Goal: Information Seeking & Learning: Learn about a topic

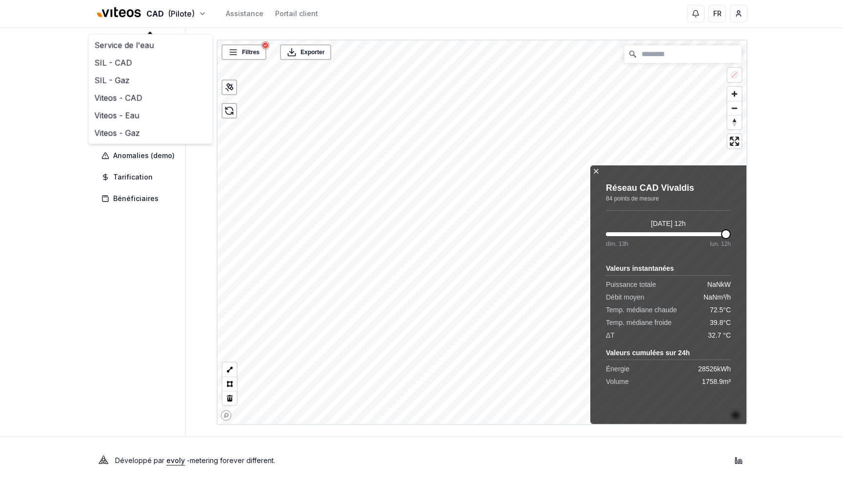
click at [44, 237] on html "CAD (Pilote) Assistance Portail client FR yahya - superadmin Tableau de bord Ré…" at bounding box center [421, 242] width 843 height 484
click at [135, 92] on span "Carte" at bounding box center [141, 91] width 91 height 18
click at [131, 135] on span "Foyers" at bounding box center [124, 134] width 22 height 10
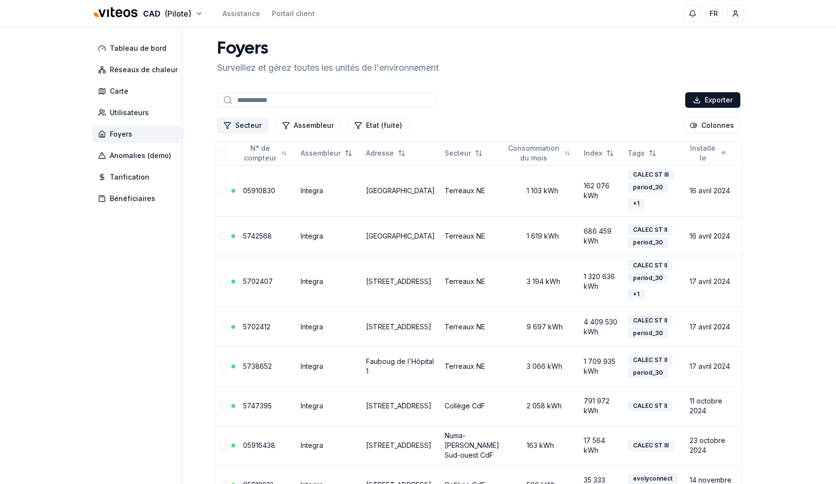
click at [246, 123] on button "Secteur" at bounding box center [242, 126] width 51 height 16
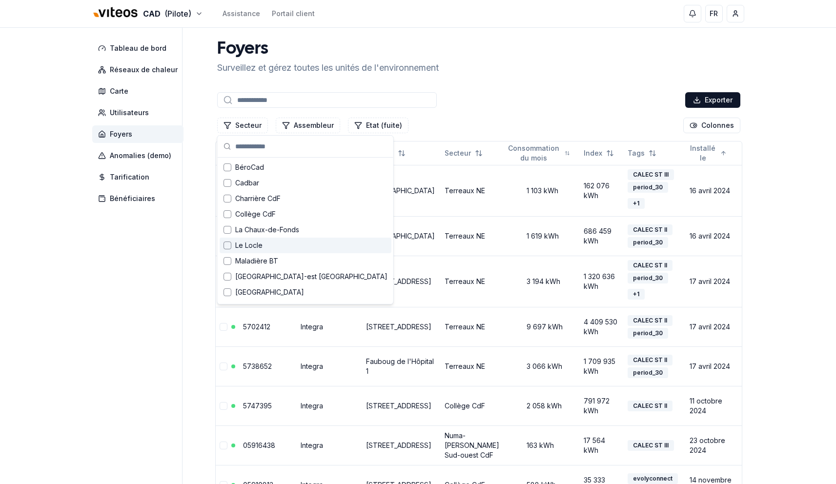
click at [254, 243] on span "Le Locle" at bounding box center [248, 246] width 27 height 10
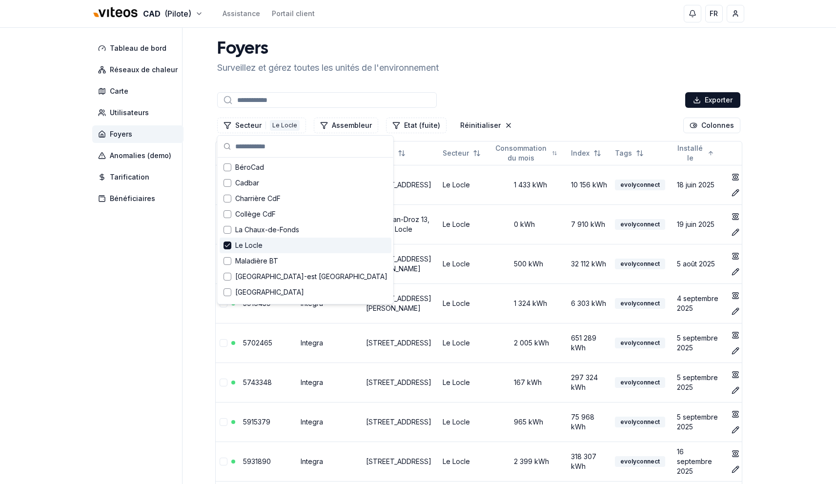
click at [254, 243] on span "Le Locle" at bounding box center [248, 246] width 27 height 10
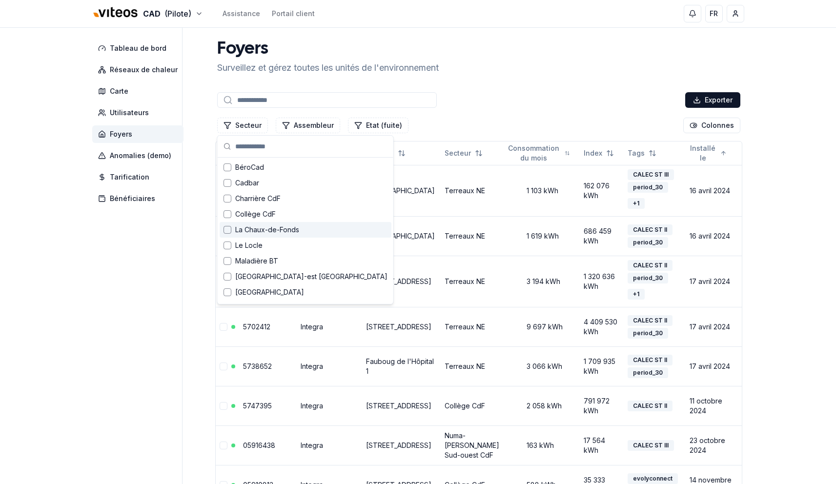
click at [263, 232] on span "La Chaux-de-Fonds" at bounding box center [267, 230] width 64 height 10
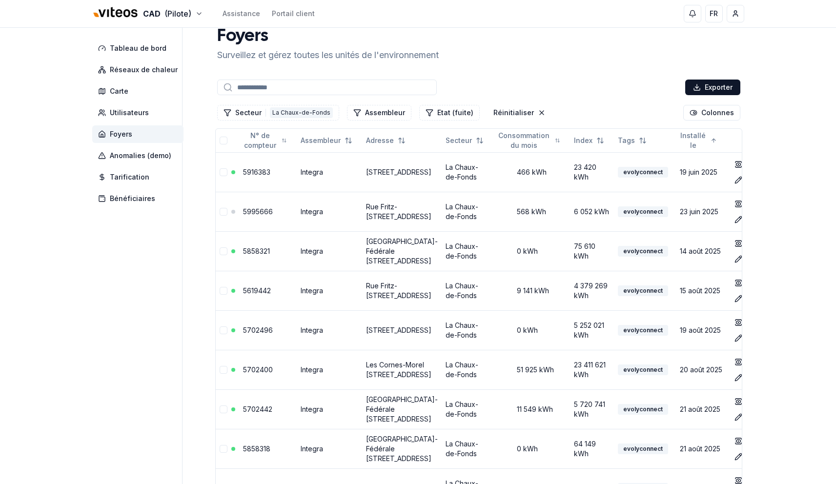
scroll to position [25, 0]
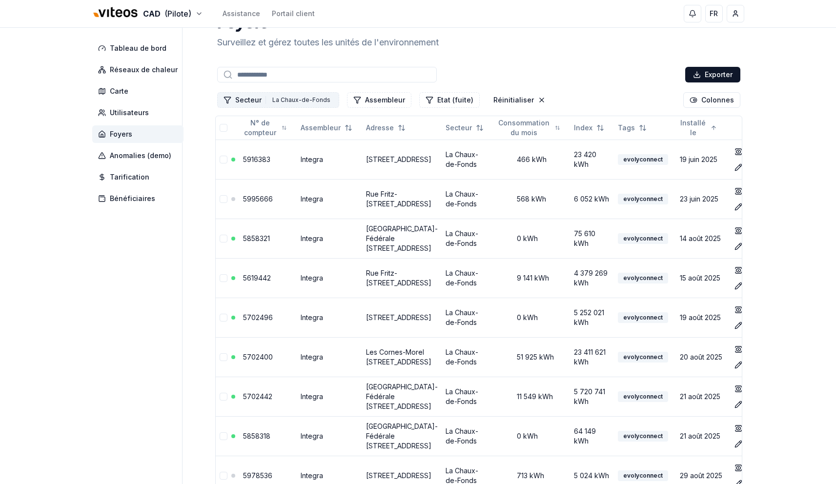
click at [298, 106] on button "Secteur 1 La Chaux-de-Fonds" at bounding box center [278, 100] width 122 height 16
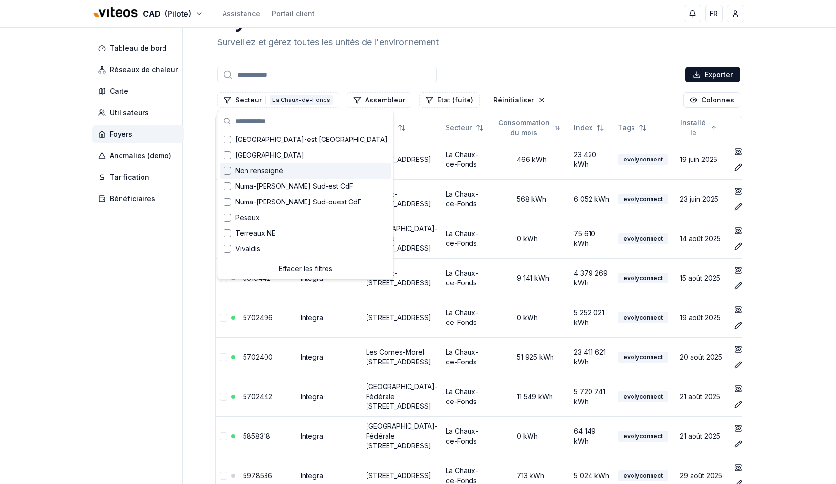
scroll to position [0, 0]
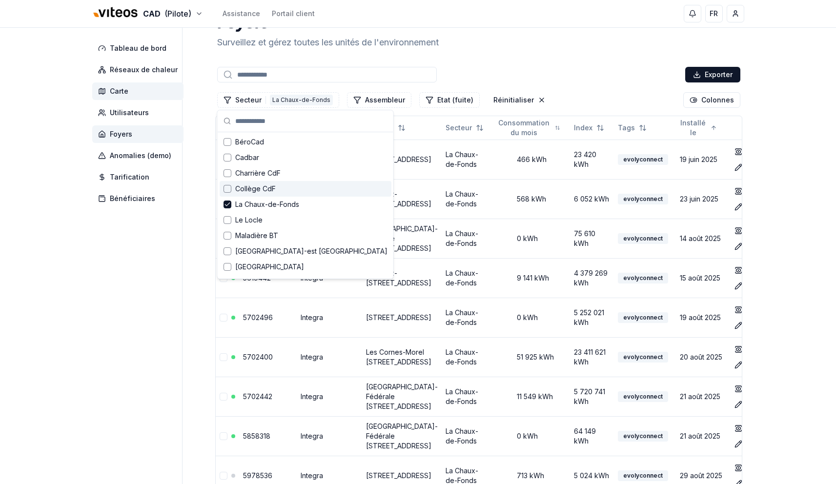
click at [139, 90] on span "Carte" at bounding box center [137, 91] width 91 height 18
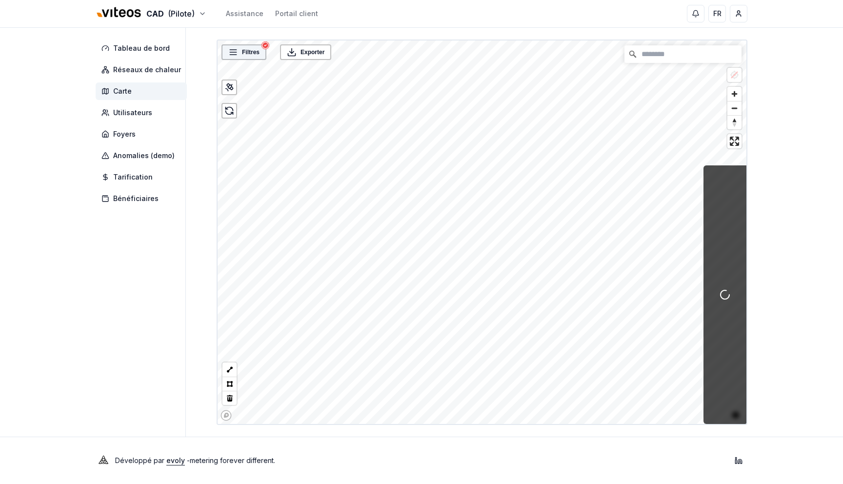
click at [253, 48] on span "Filtres" at bounding box center [251, 52] width 18 height 10
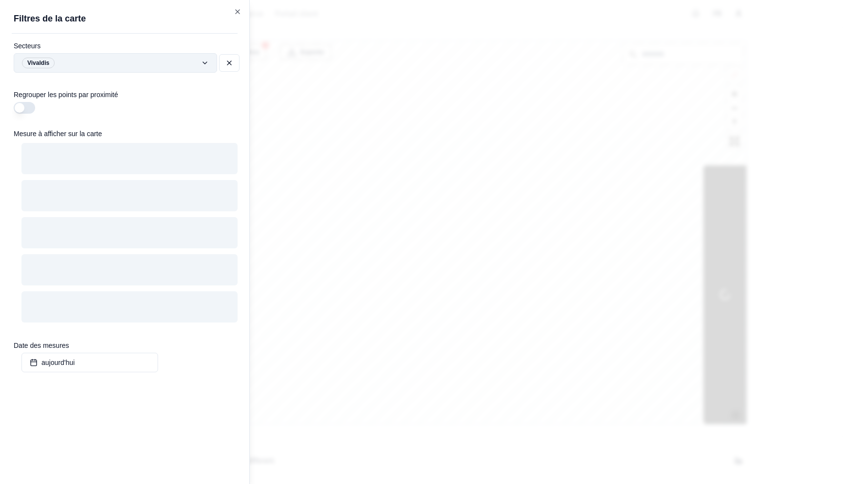
click at [217, 63] on div "Filtres © Mapbox © OpenStreetMap Improve this map Exporter Filtres de la carte …" at bounding box center [482, 233] width 531 height 386
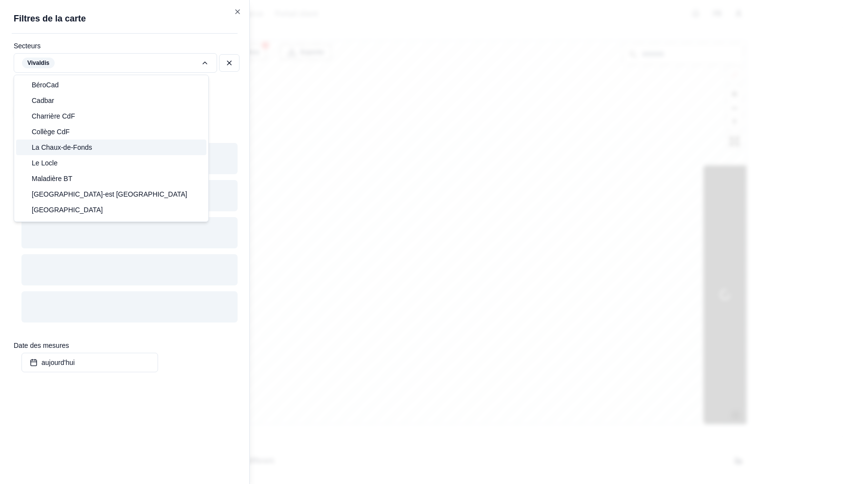
click at [96, 149] on div "La Chaux-de-Fonds" at bounding box center [111, 148] width 190 height 16
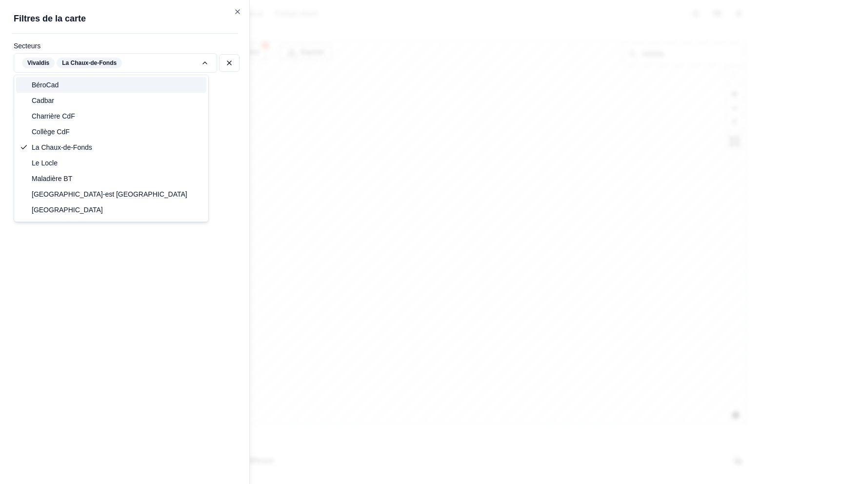
click at [225, 57] on div "Filtres © Mapbox © OpenStreetMap Improve this map Exporter Filtres de la carte …" at bounding box center [482, 233] width 531 height 386
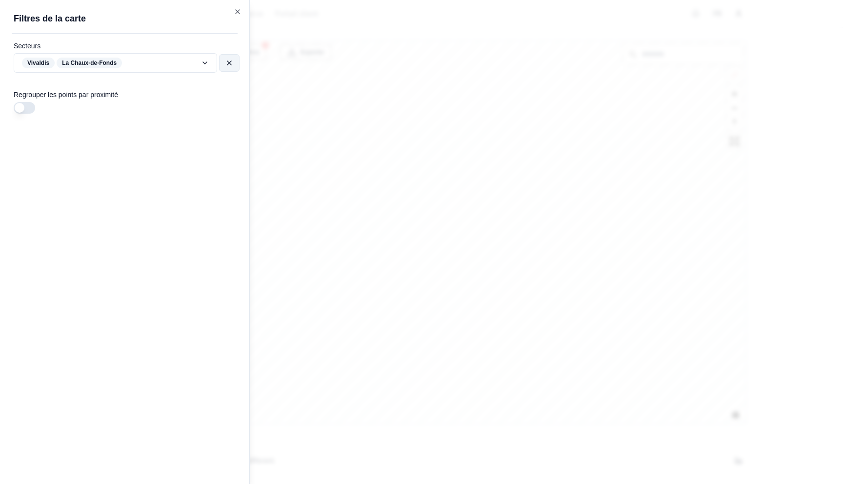
click at [229, 61] on icon at bounding box center [229, 63] width 8 height 8
click at [217, 59] on div "Filtres © Mapbox © OpenStreetMap Improve this map Exporter Filtres de la carte …" at bounding box center [482, 233] width 531 height 386
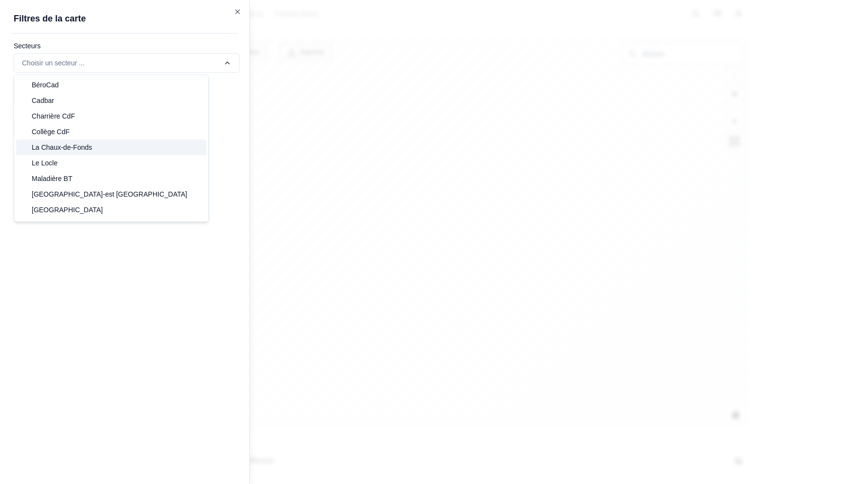
click at [97, 145] on div "La Chaux-de-Fonds" at bounding box center [111, 148] width 190 height 16
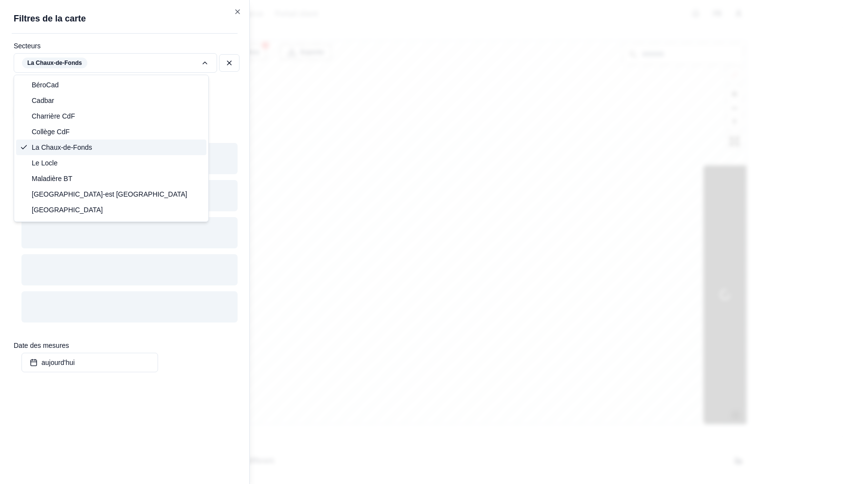
click at [471, 143] on div at bounding box center [421, 242] width 843 height 484
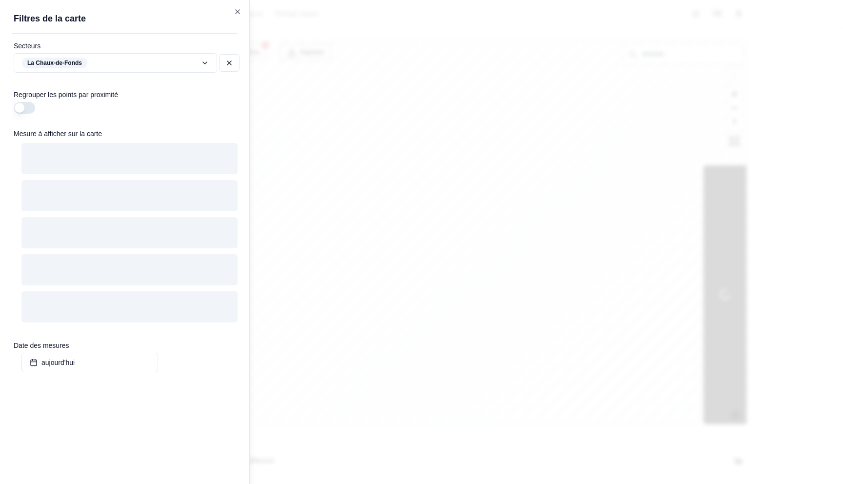
click at [462, 143] on div at bounding box center [421, 242] width 843 height 484
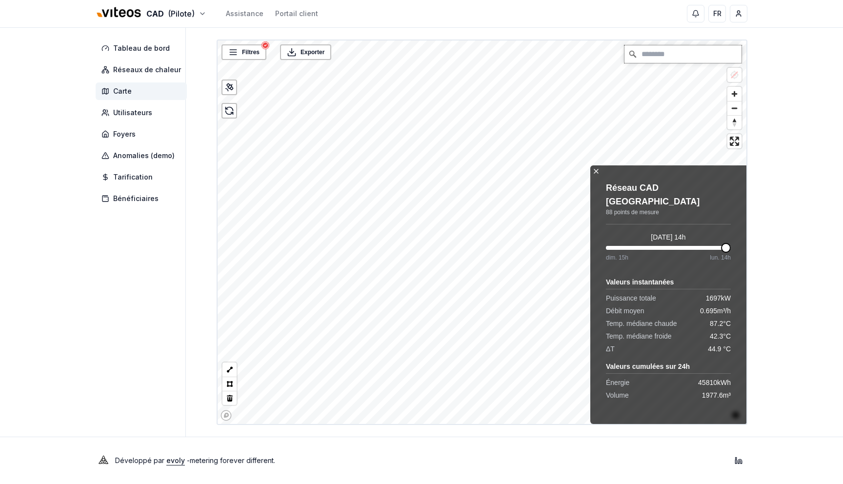
click at [675, 55] on input "Chercher" at bounding box center [683, 54] width 117 height 18
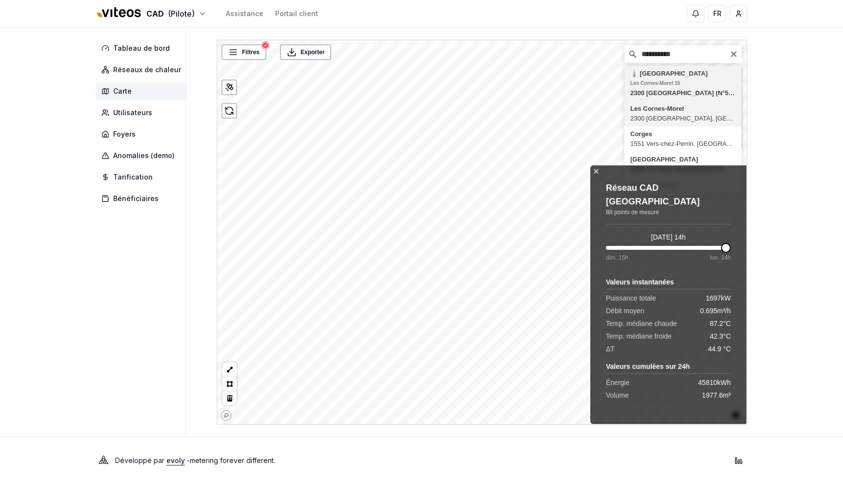
type input "**********"
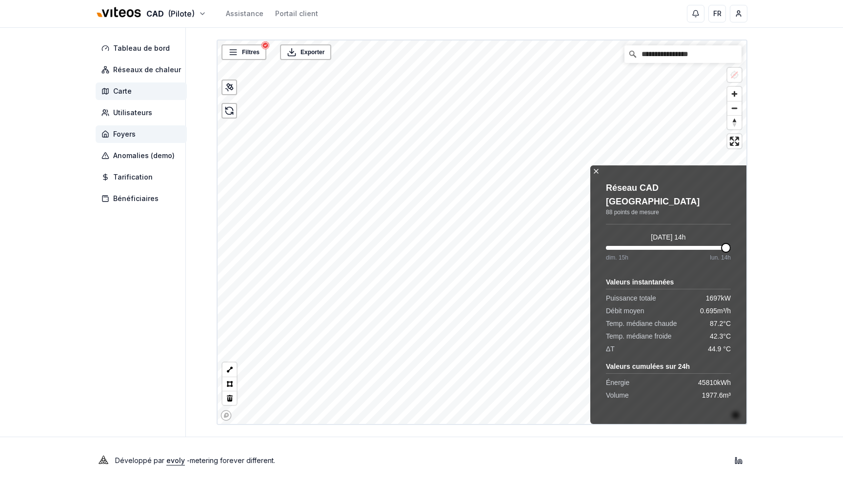
click at [132, 134] on span "Foyers" at bounding box center [124, 134] width 22 height 10
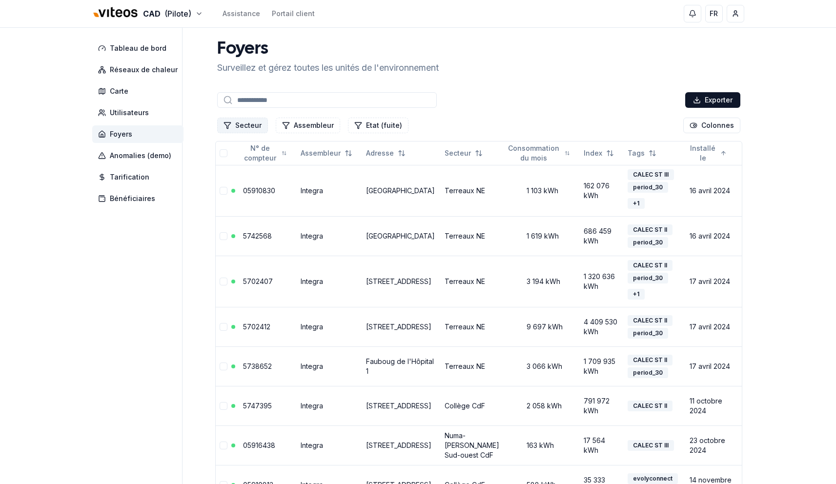
click at [248, 126] on button "Secteur" at bounding box center [242, 126] width 51 height 16
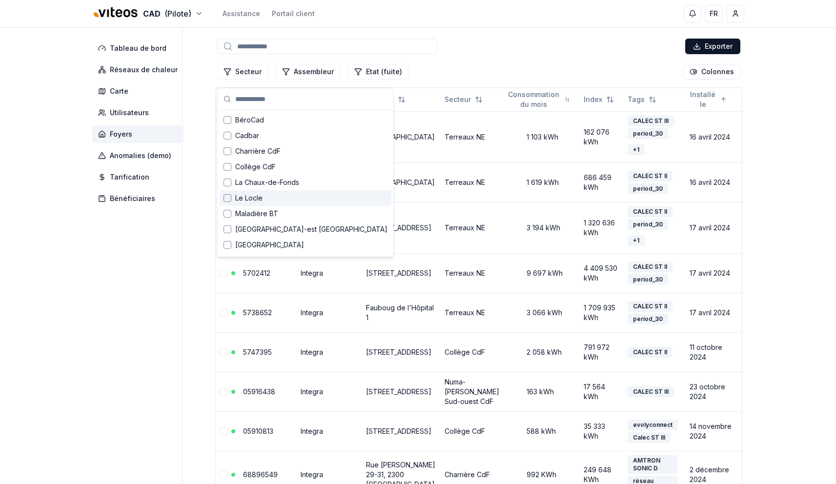
scroll to position [47, 0]
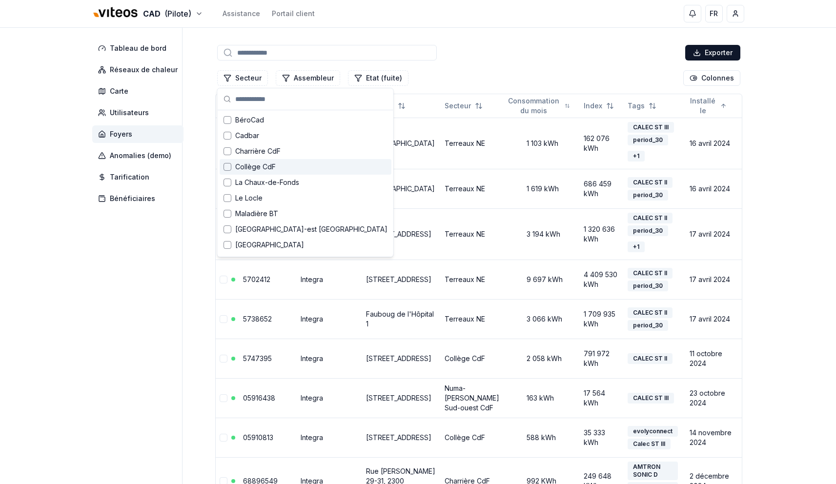
click at [492, 60] on div "Exporter" at bounding box center [478, 53] width 527 height 20
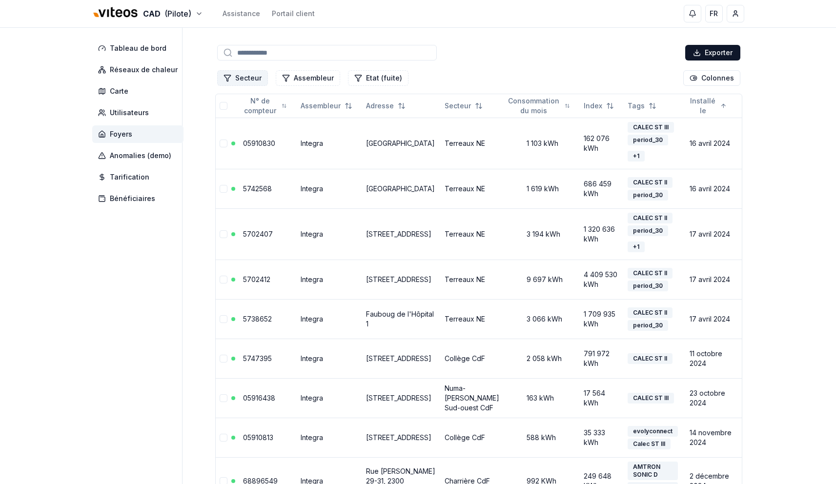
click at [257, 76] on button "Secteur" at bounding box center [242, 78] width 51 height 16
type input "*"
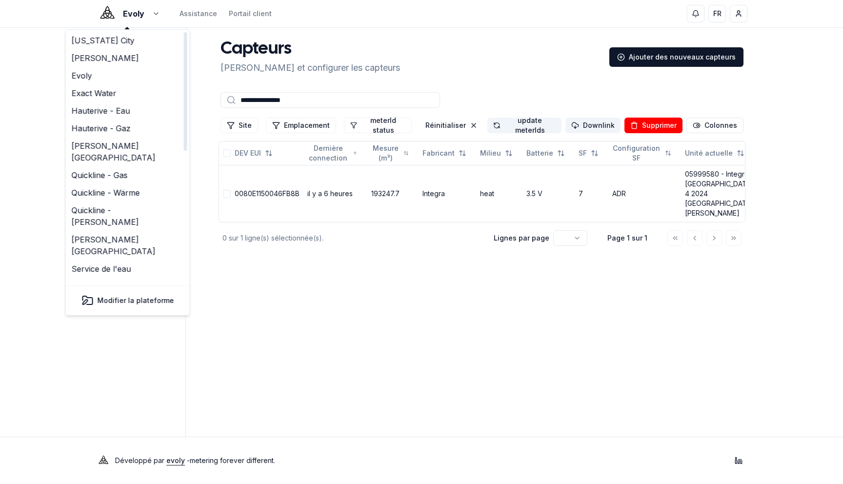
click at [42, 46] on html "**********" at bounding box center [421, 242] width 843 height 484
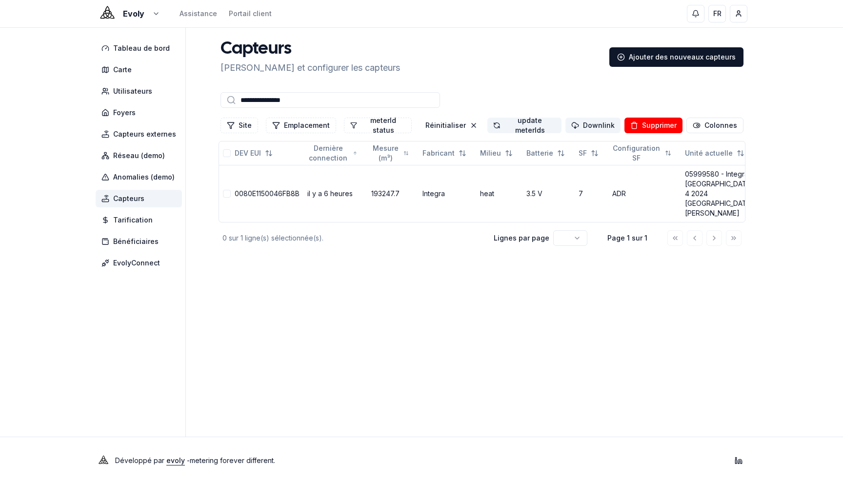
click at [307, 97] on input "**********" at bounding box center [331, 100] width 220 height 16
paste input
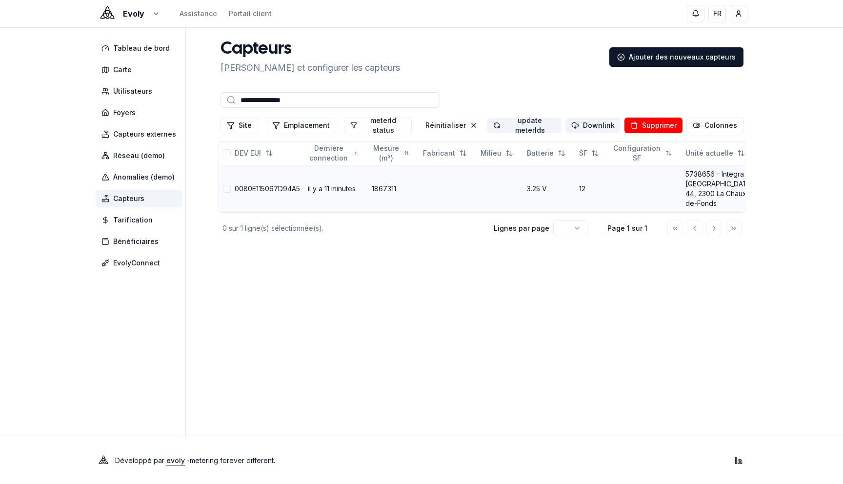
type input "**********"
click at [686, 190] on link "5738656 - Integra - Rue de la Croix-Fédérale 44, 2300 La Chaux-de-Fonds" at bounding box center [720, 189] width 69 height 38
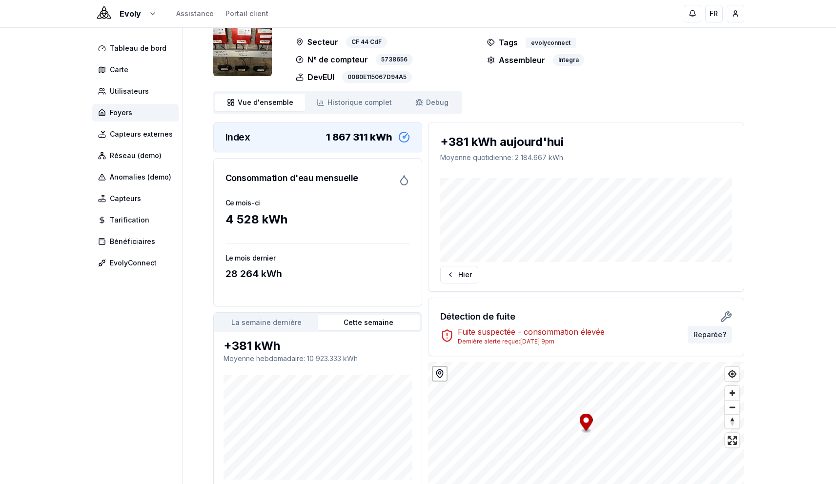
scroll to position [61, 0]
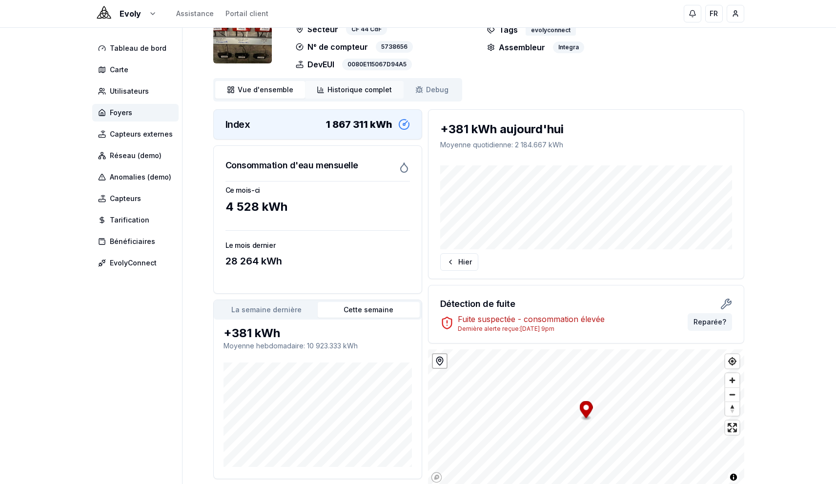
click at [359, 86] on span "Historique complet" at bounding box center [359, 90] width 64 height 10
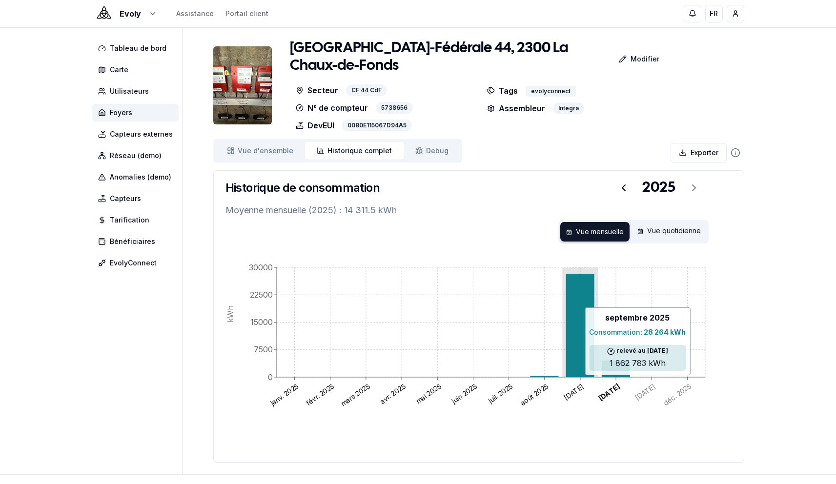
click at [573, 303] on icon at bounding box center [580, 325] width 28 height 103
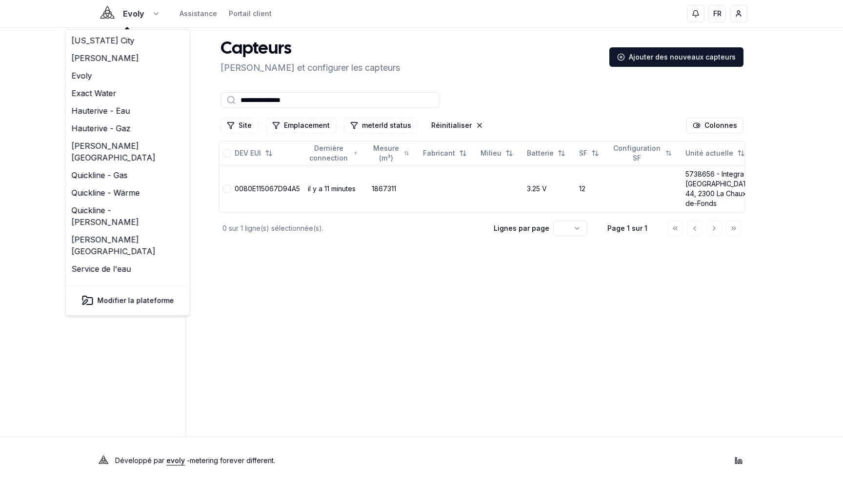
click at [136, 17] on html "**********" at bounding box center [421, 242] width 843 height 484
click at [101, 298] on button "Modifier la plateforme" at bounding box center [128, 301] width 112 height 20
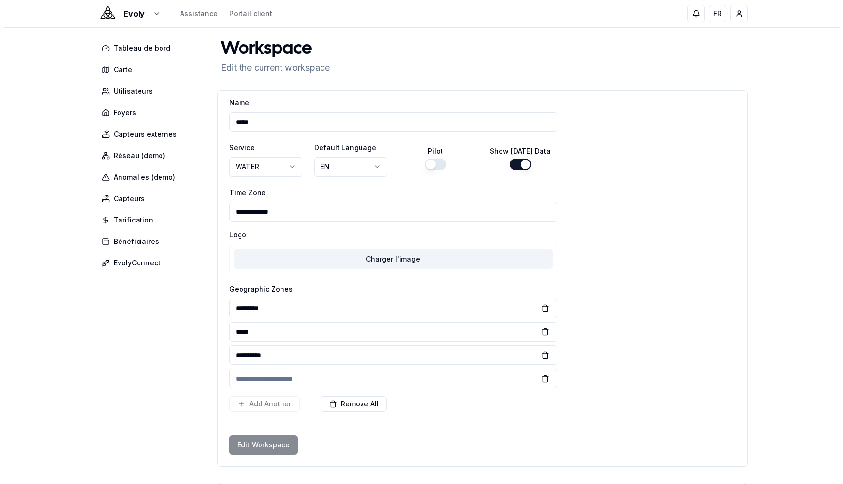
scroll to position [6, 0]
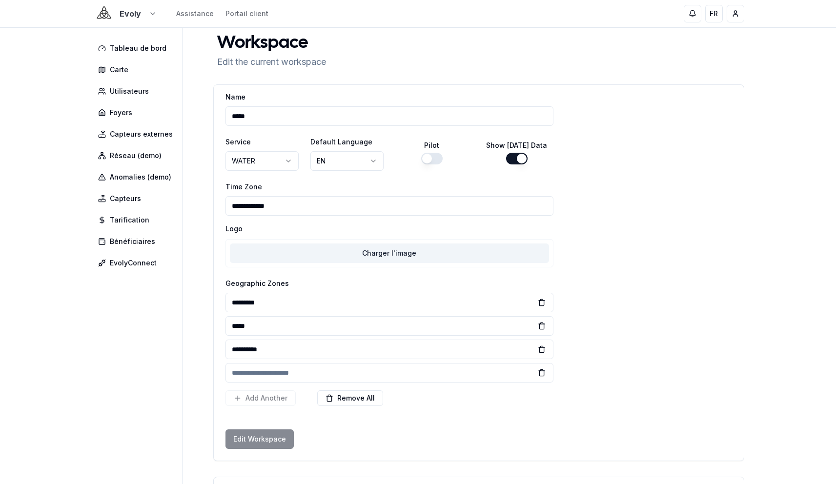
click at [125, 16] on html "**********" at bounding box center [418, 298] width 836 height 609
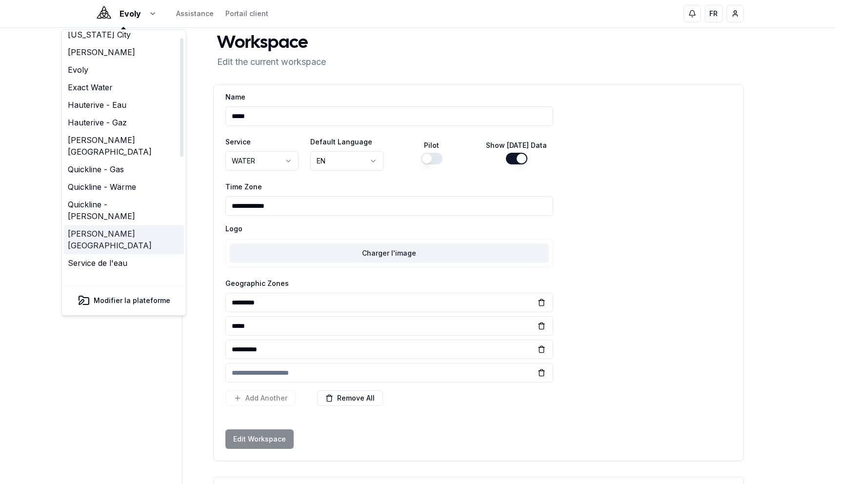
scroll to position [19, 0]
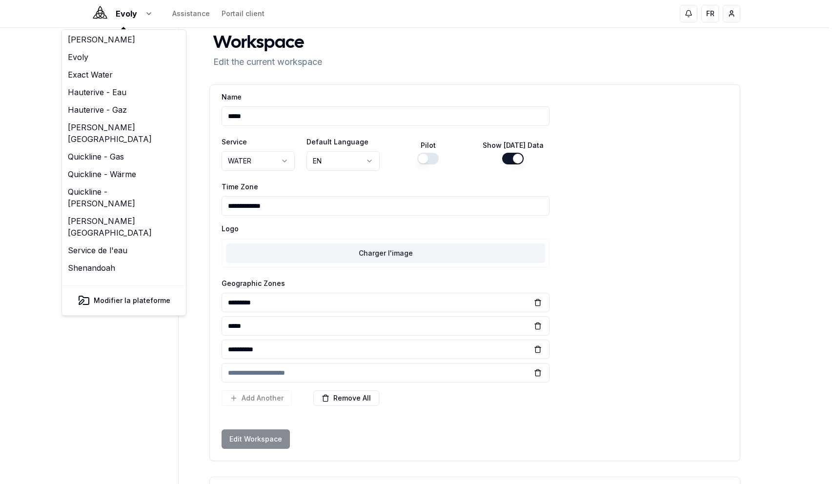
click at [45, 189] on html "**********" at bounding box center [418, 298] width 836 height 609
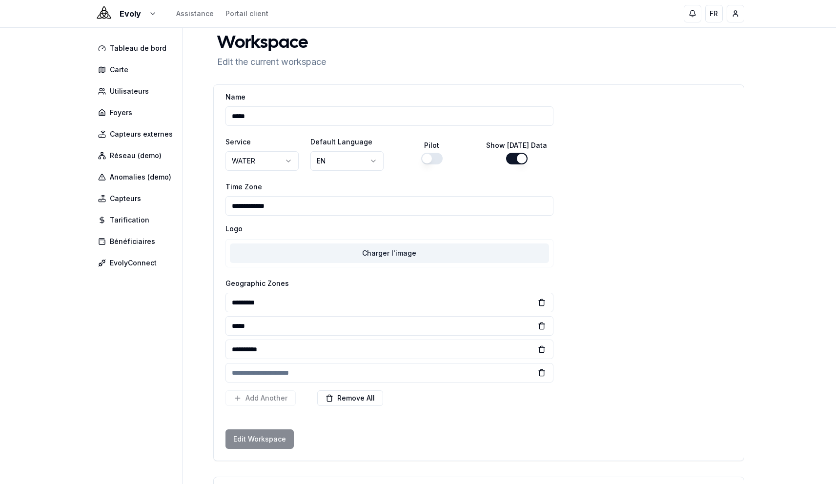
click at [140, 3] on div "Evoly Assistance Portail client FR Yahya" at bounding box center [418, 13] width 683 height 27
click at [136, 13] on html "**********" at bounding box center [418, 298] width 836 height 609
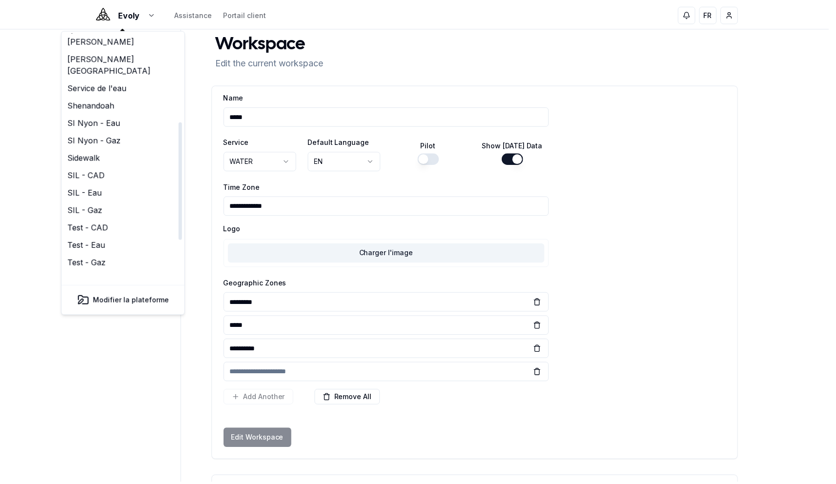
scroll to position [250, 0]
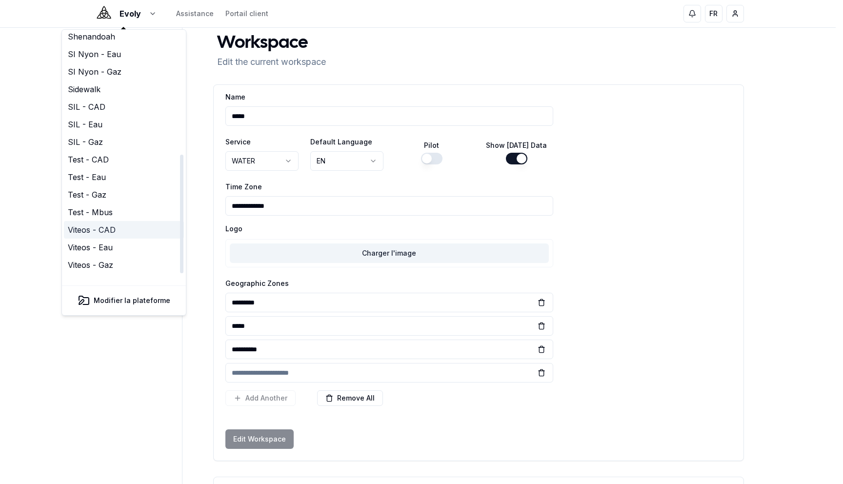
click at [116, 221] on link "Viteos - CAD" at bounding box center [124, 230] width 120 height 18
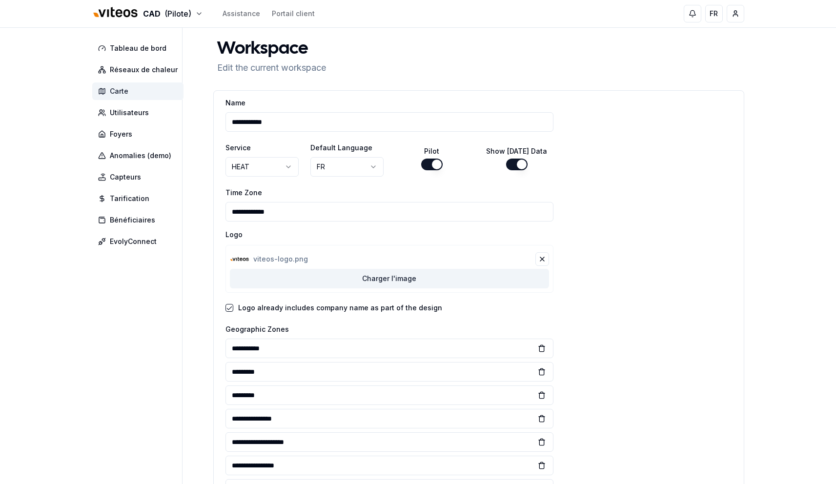
click at [133, 95] on span "Carte" at bounding box center [137, 91] width 91 height 18
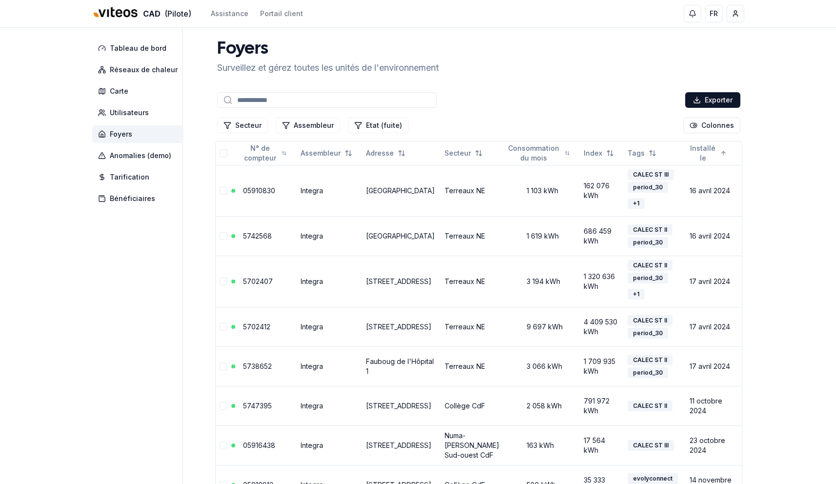
scroll to position [47, 0]
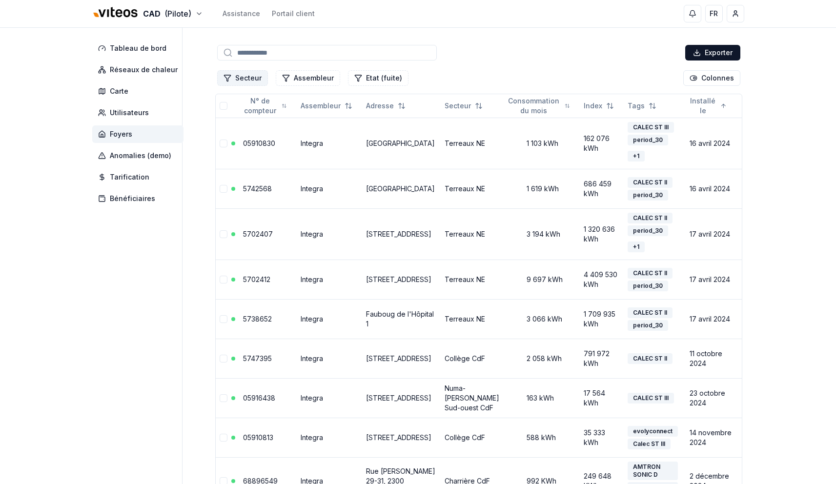
click at [250, 76] on button "Secteur" at bounding box center [242, 78] width 51 height 16
type input "***"
click at [246, 122] on span "Cornes-Morel CdF" at bounding box center [265, 120] width 60 height 10
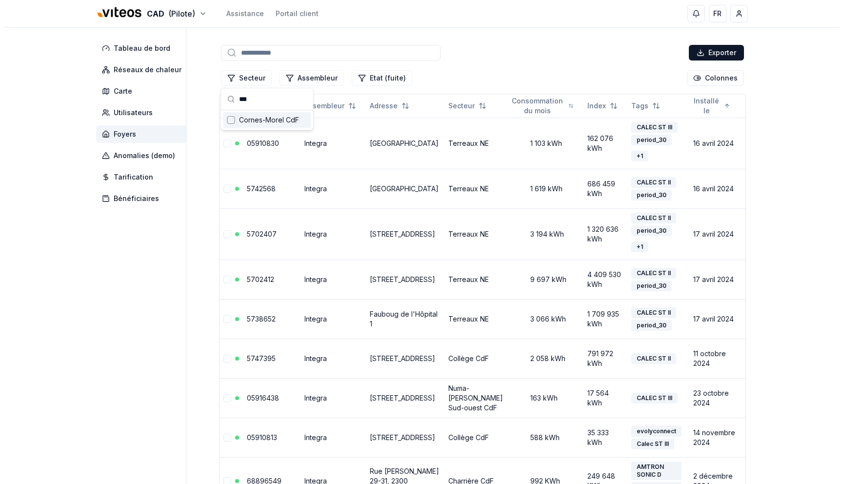
scroll to position [0, 0]
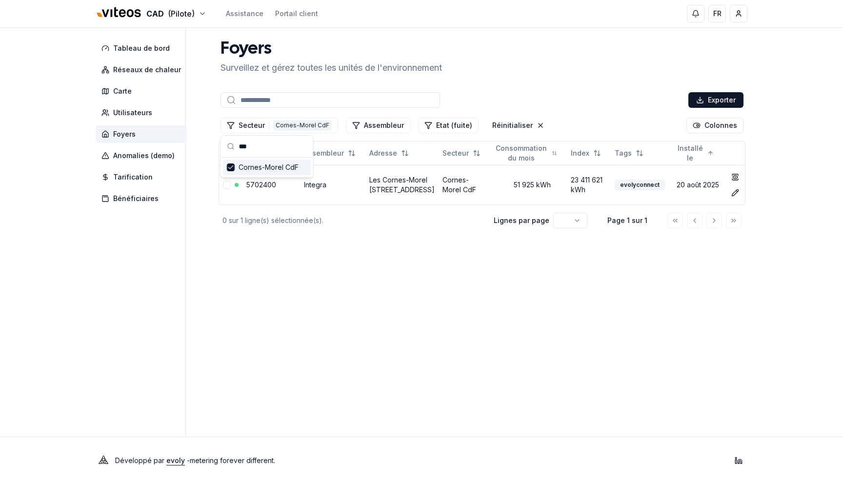
click at [529, 84] on div "Foyers Surveillez et gérez toutes les unités de l'environnement Exporter Secteu…" at bounding box center [482, 135] width 531 height 191
click at [509, 122] on button "Réinitialiser" at bounding box center [519, 126] width 64 height 16
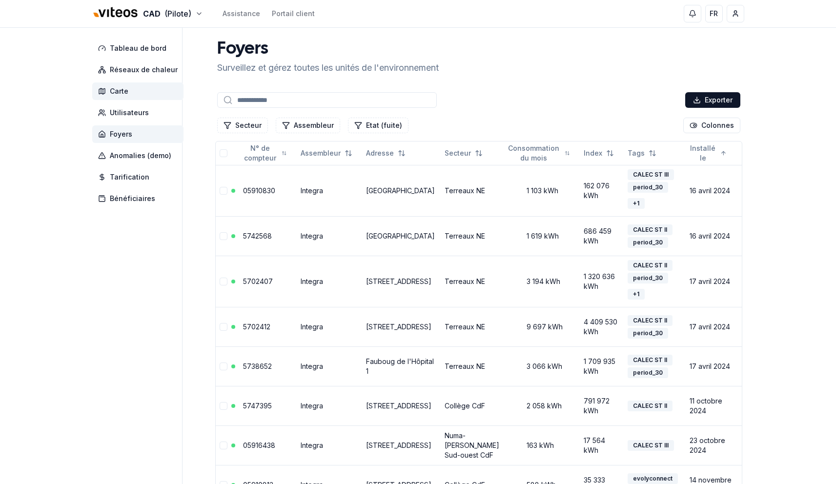
click at [110, 93] on span "Carte" at bounding box center [119, 91] width 19 height 10
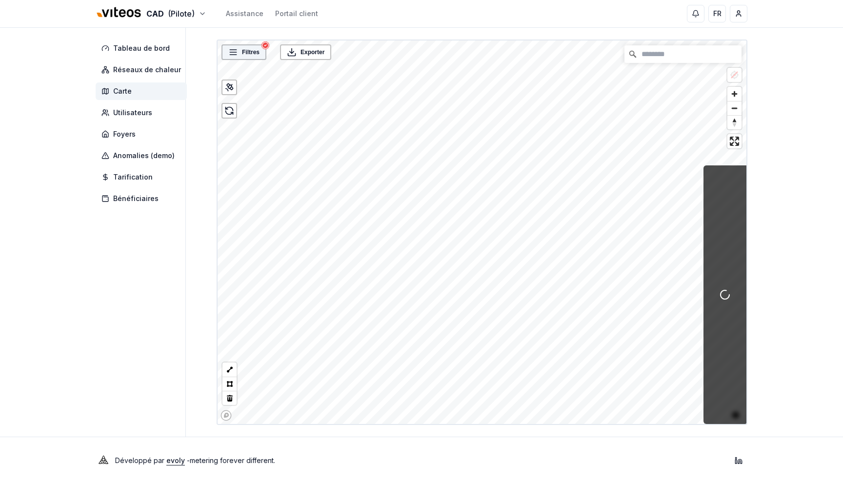
click at [245, 57] on span "Filtres" at bounding box center [251, 52] width 18 height 10
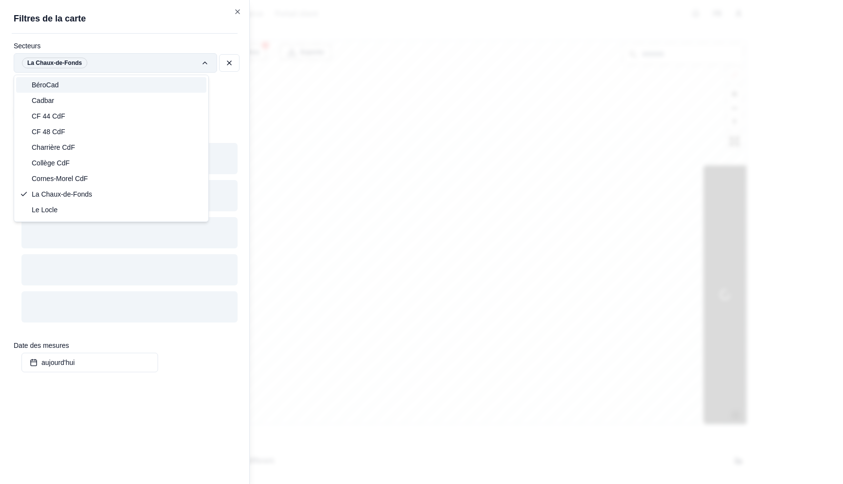
click at [217, 65] on div "Filtres © Mapbox © OpenStreetMap Improve this map Exporter Filtres de la carte …" at bounding box center [482, 233] width 531 height 386
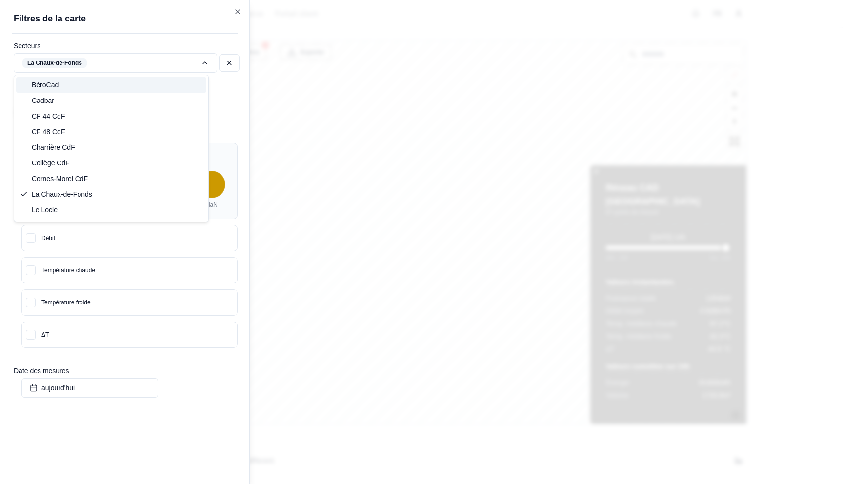
click at [228, 62] on div "Filtres © Mapbox © OpenStreetMap Improve this map Exporter Réseau CAD La Chaux-…" at bounding box center [482, 233] width 531 height 386
click at [217, 58] on div "Filtres © Mapbox © OpenStreetMap Improve this map Exporter Réseau CAD La Chaux-…" at bounding box center [482, 233] width 531 height 386
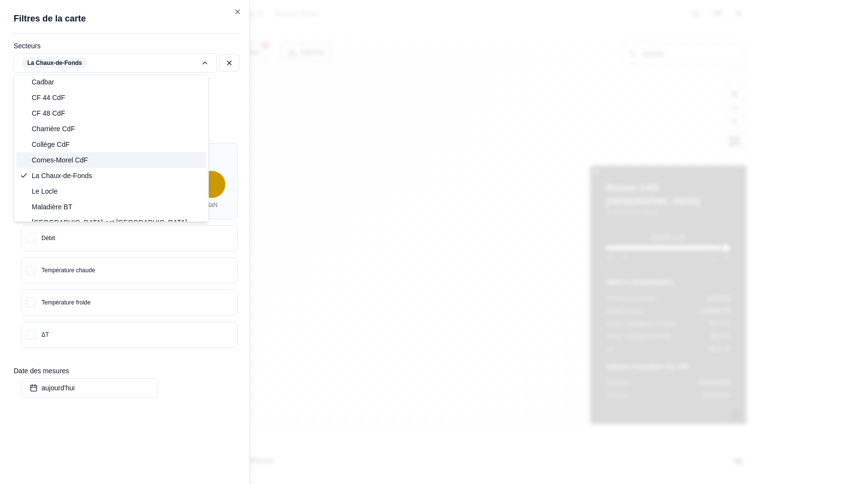
scroll to position [88, 0]
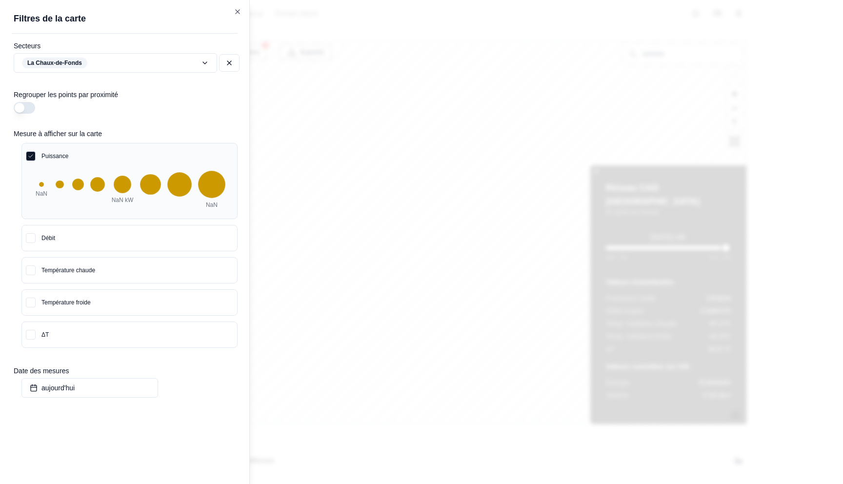
click at [217, 61] on div "Filtres © Mapbox © OpenStreetMap Improve this map Exporter Réseau CAD La Chaux-…" at bounding box center [482, 233] width 531 height 386
click at [227, 62] on icon at bounding box center [229, 63] width 8 height 8
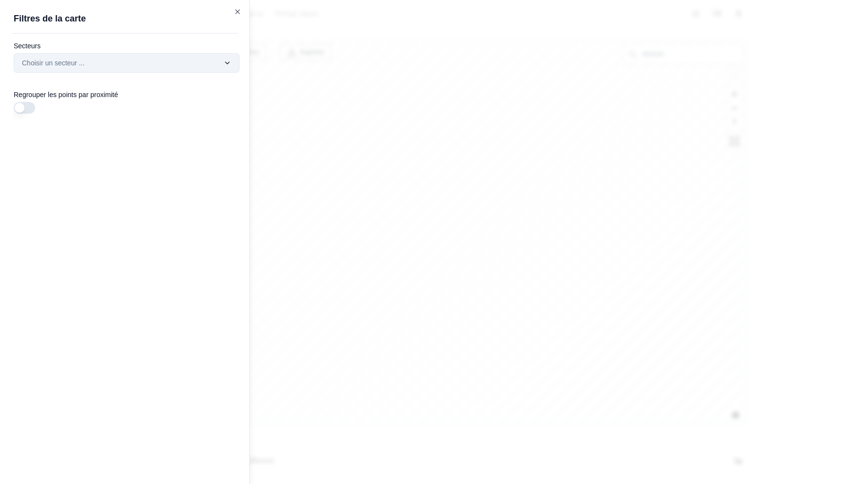
click at [217, 61] on div "Filtres © Mapbox © OpenStreetMap Improve this map Exporter Filtres de la carte …" at bounding box center [482, 233] width 531 height 386
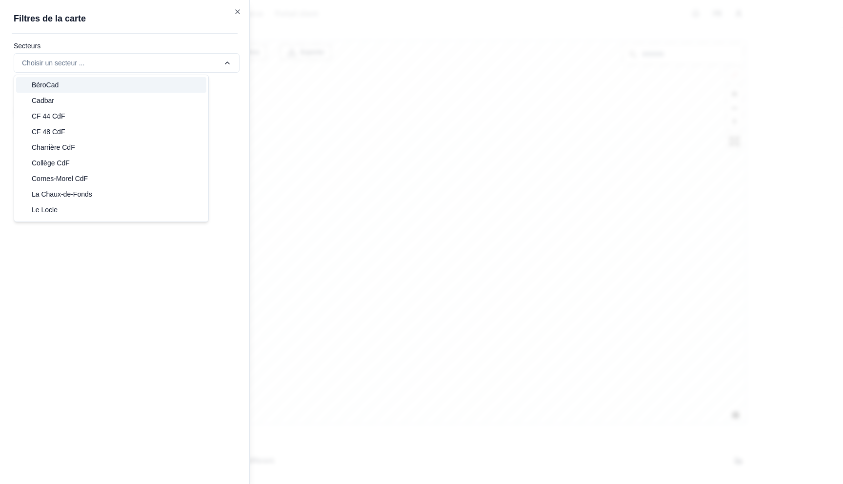
click at [323, 66] on div at bounding box center [421, 242] width 843 height 484
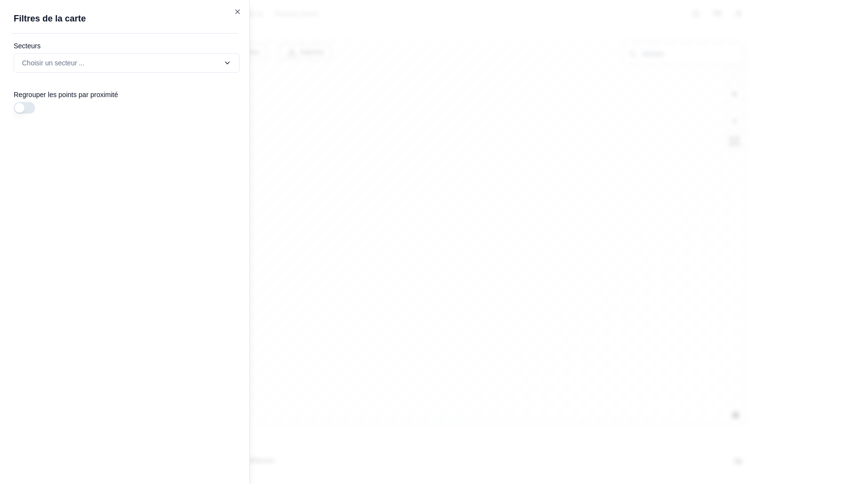
click at [522, 32] on div at bounding box center [421, 242] width 843 height 484
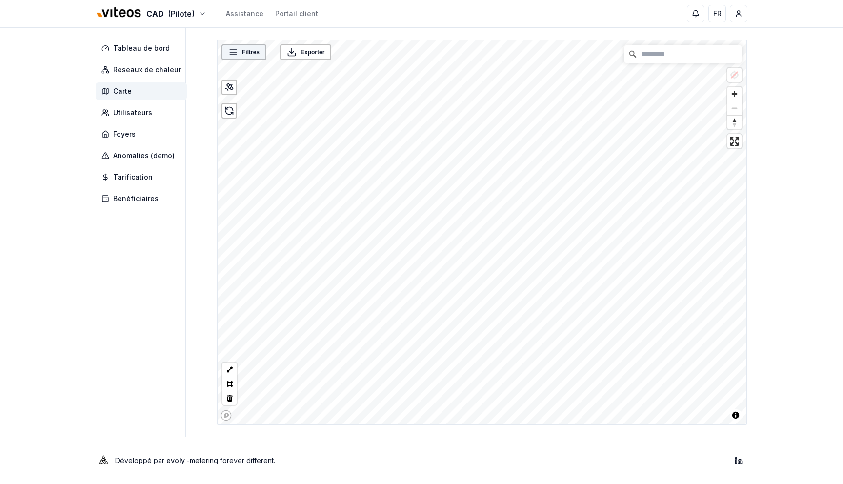
click at [242, 59] on div "Filtres" at bounding box center [244, 52] width 45 height 16
click at [245, 54] on span "Filtres" at bounding box center [251, 52] width 18 height 10
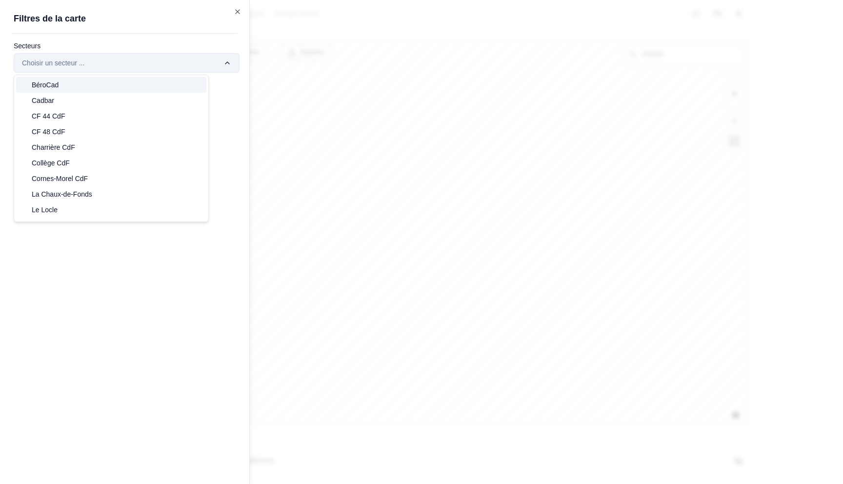
click at [217, 60] on div "Filtres © Mapbox © OpenStreetMap Improve this map Exporter Filtres de la carte …" at bounding box center [482, 233] width 531 height 386
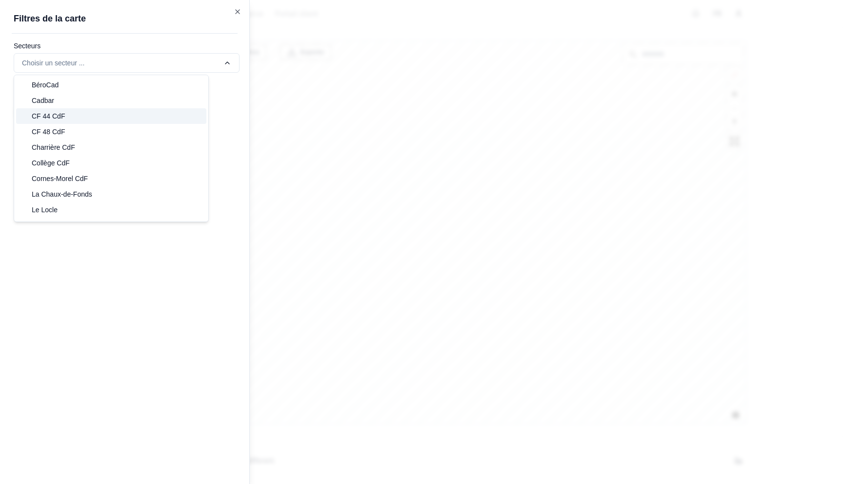
scroll to position [123, 0]
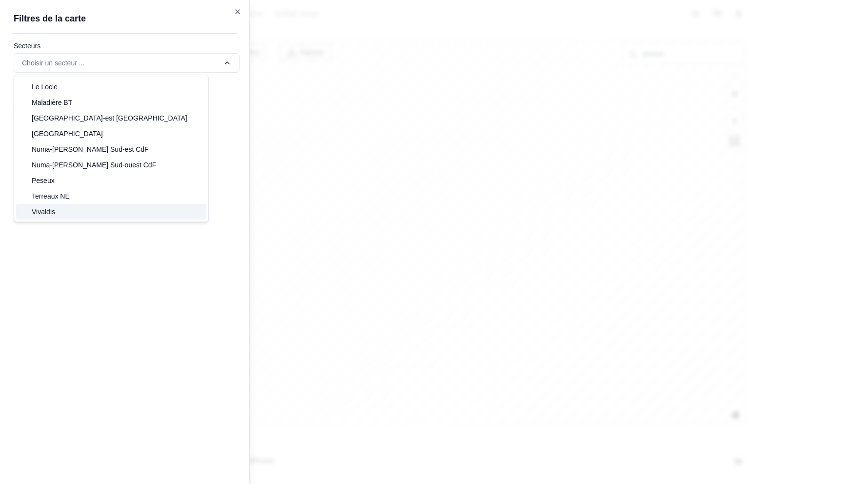
click at [86, 212] on div "Vivaldis" at bounding box center [111, 212] width 190 height 16
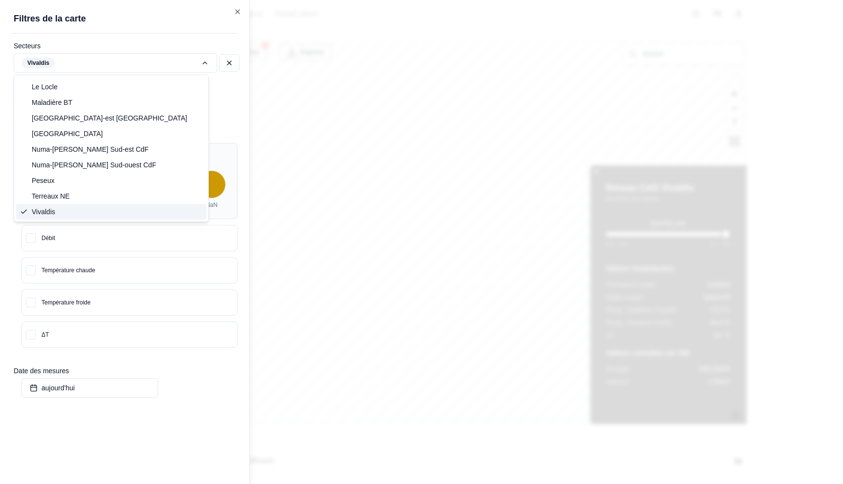
click at [505, 154] on div at bounding box center [421, 242] width 843 height 484
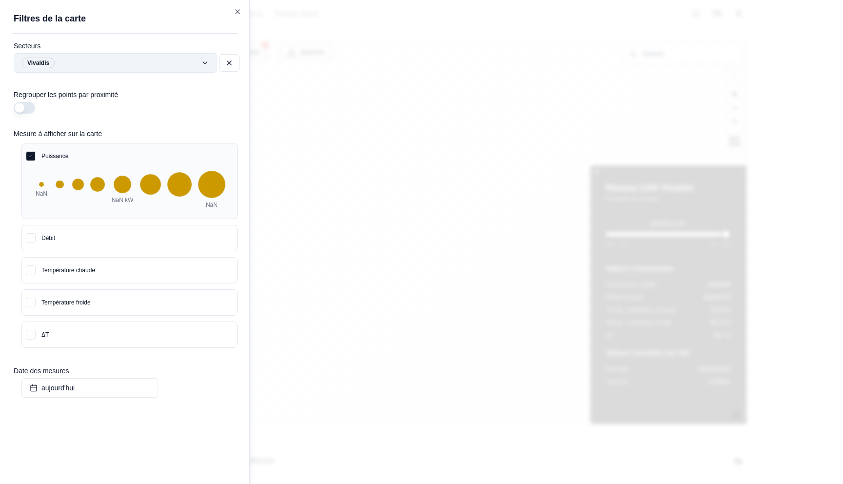
click at [217, 62] on div "Filtres © Mapbox © OpenStreetMap Improve this map Exporter Filtres de la carte …" at bounding box center [482, 233] width 531 height 386
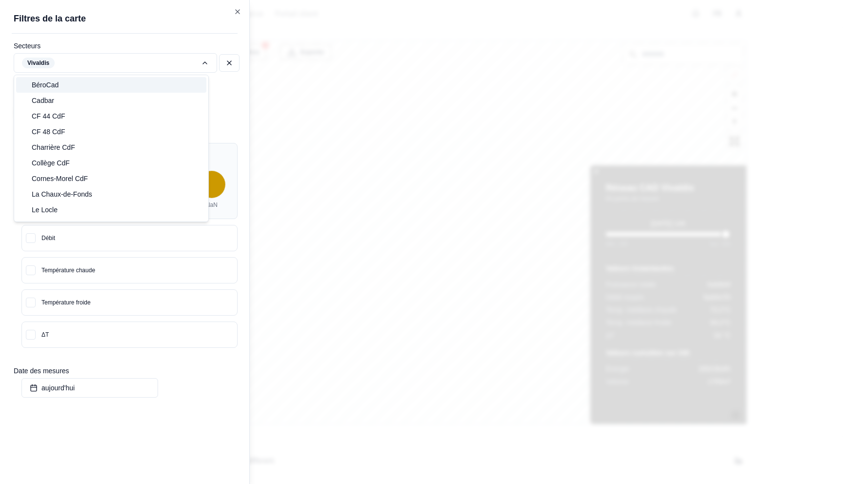
click at [232, 66] on div "Filtres © Mapbox © OpenStreetMap Improve this map Exporter Filtres de la carte …" at bounding box center [482, 233] width 531 height 386
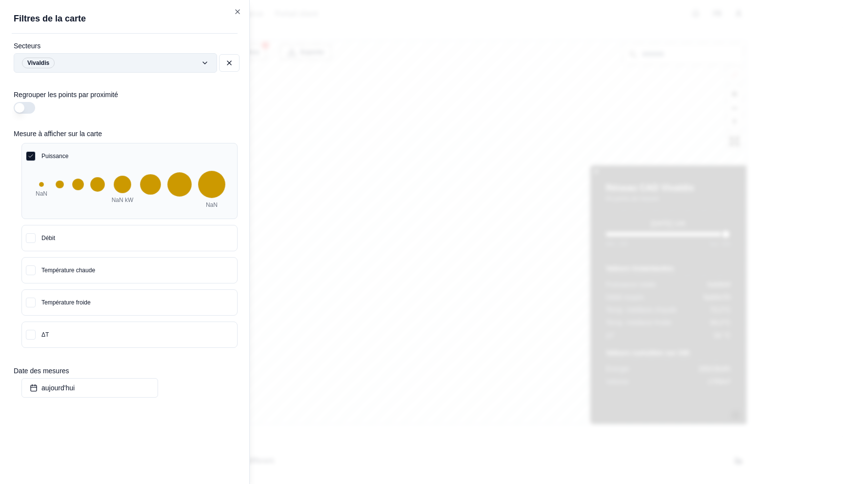
click at [230, 65] on icon at bounding box center [229, 63] width 8 height 8
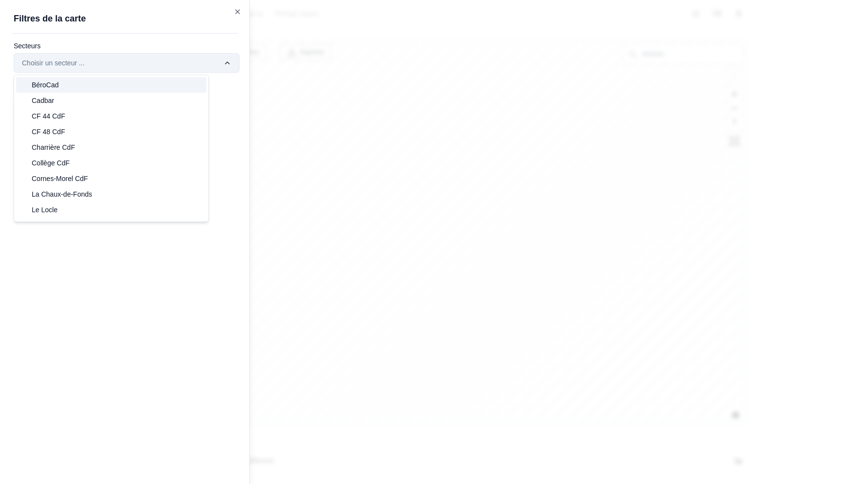
click at [217, 66] on div "Filtres © Mapbox © OpenStreetMap Improve this map Exporter Filtres de la carte …" at bounding box center [482, 233] width 531 height 386
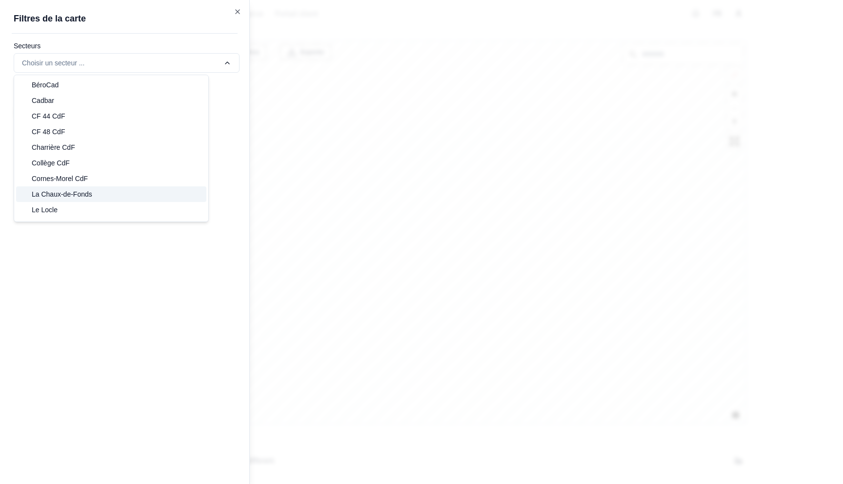
click at [93, 195] on div "La Chaux-de-Fonds" at bounding box center [111, 194] width 190 height 16
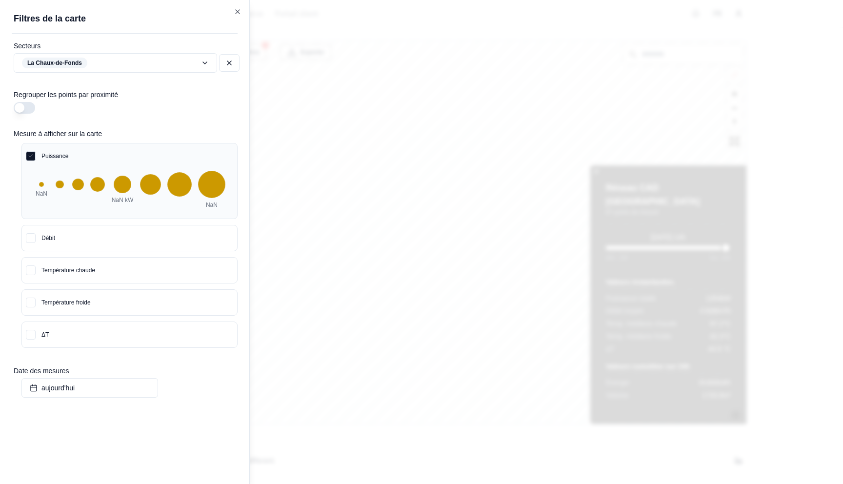
click at [323, 106] on div at bounding box center [421, 242] width 843 height 484
click at [225, 59] on button at bounding box center [229, 63] width 20 height 18
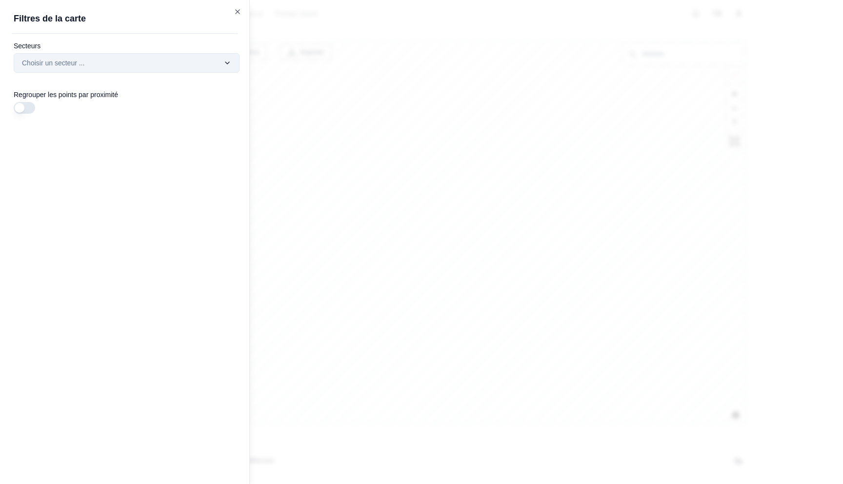
click at [217, 60] on div "Filtres © Mapbox © OpenStreetMap Improve this map Exporter Filtres de la carte …" at bounding box center [482, 233] width 531 height 386
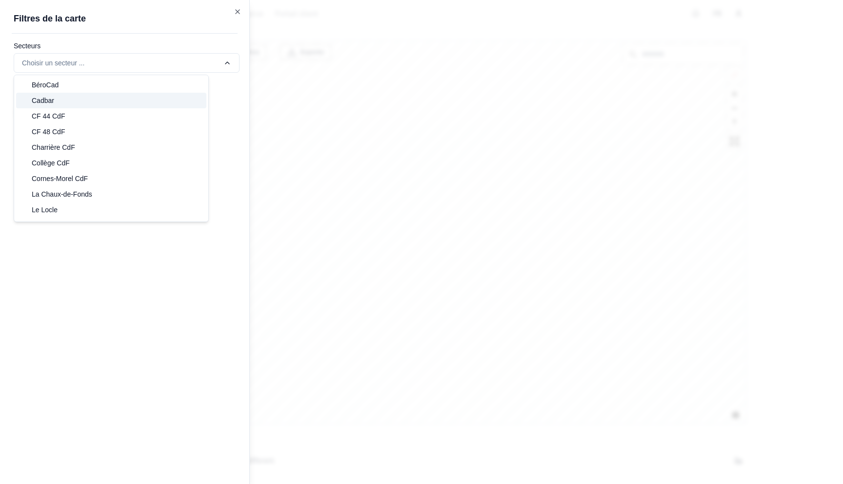
click at [118, 102] on div "Cadbar" at bounding box center [111, 101] width 190 height 16
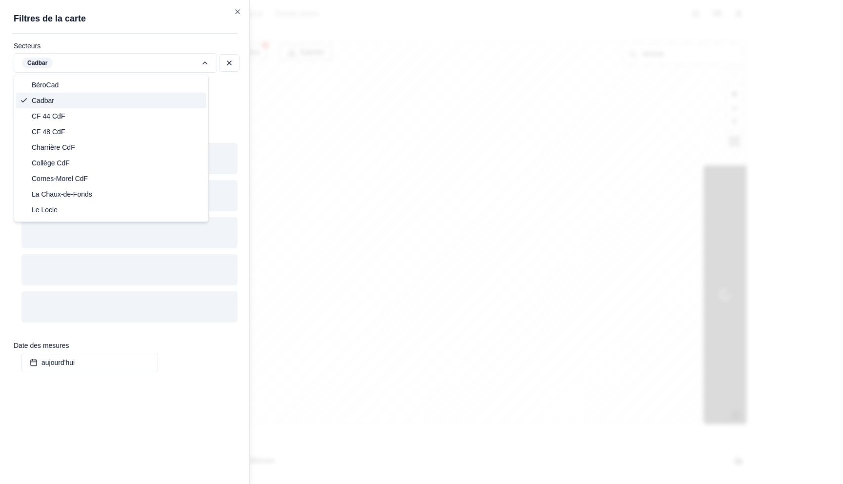
click at [285, 88] on div at bounding box center [421, 242] width 843 height 484
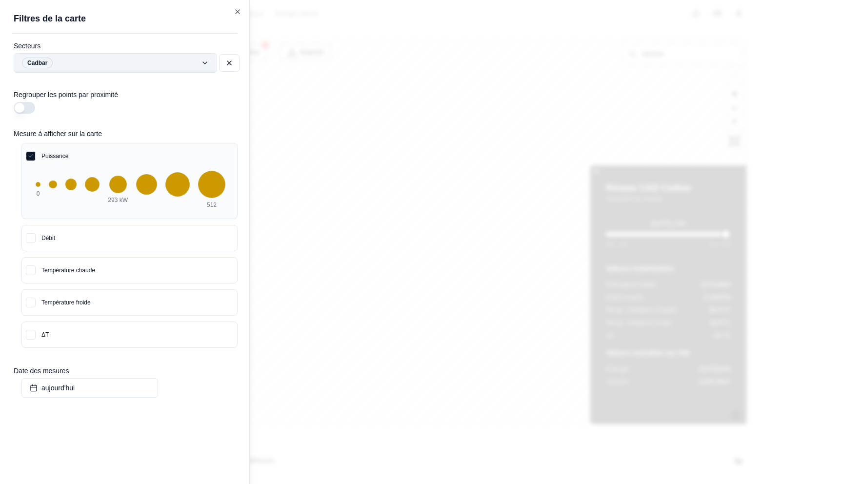
click at [217, 57] on div "Filtres © Mapbox © OpenStreetMap Improve this map Exporter Filtres de la carte …" at bounding box center [482, 233] width 531 height 386
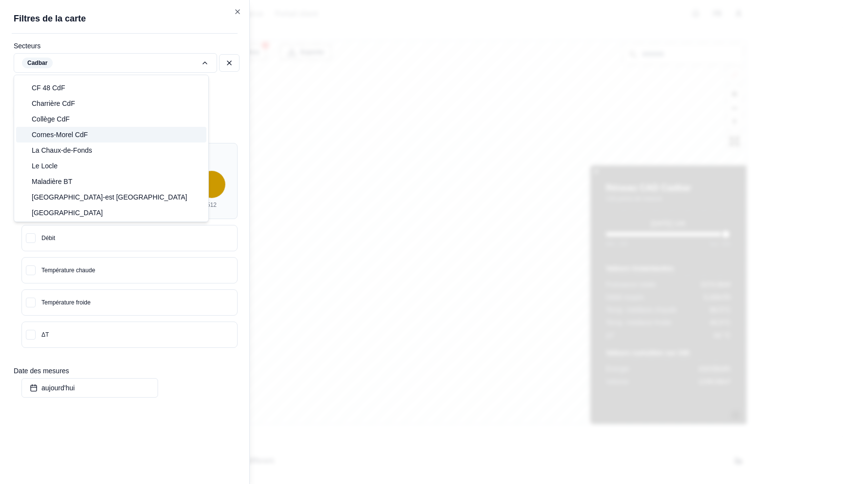
scroll to position [108, 0]
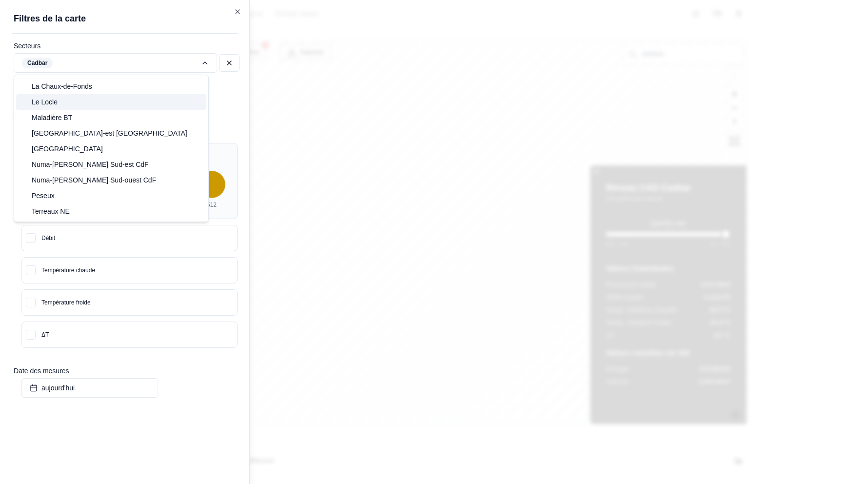
click at [81, 104] on div "Le Locle" at bounding box center [111, 102] width 190 height 16
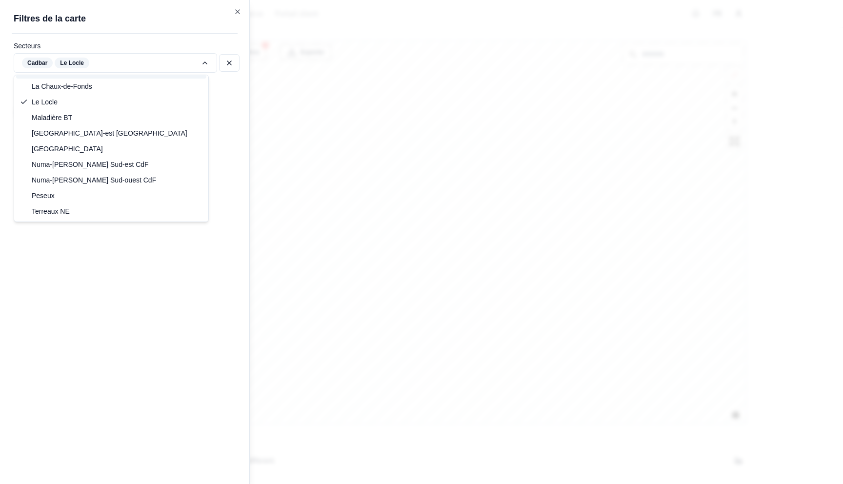
click at [217, 56] on div "Filtres © Mapbox © OpenStreetMap Improve this map Exporter Filtres de la carte …" at bounding box center [482, 233] width 531 height 386
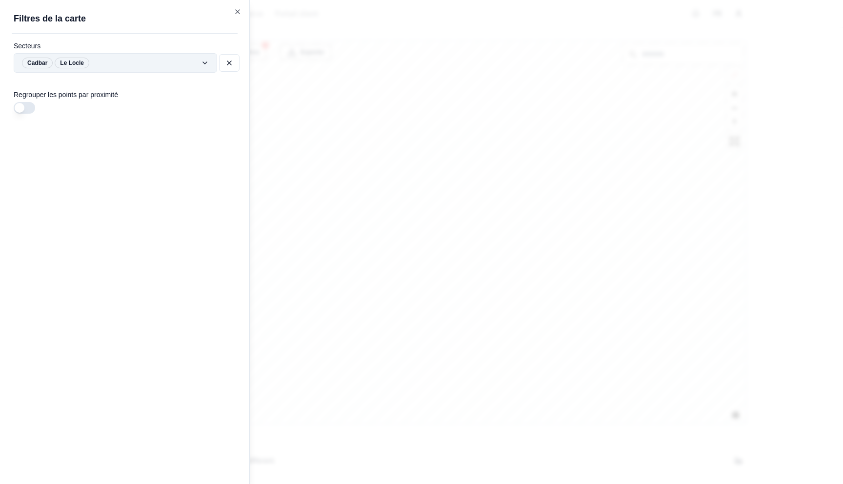
click at [217, 61] on div "Filtres © Mapbox © OpenStreetMap Improve this map Exporter Filtres de la carte …" at bounding box center [482, 233] width 531 height 386
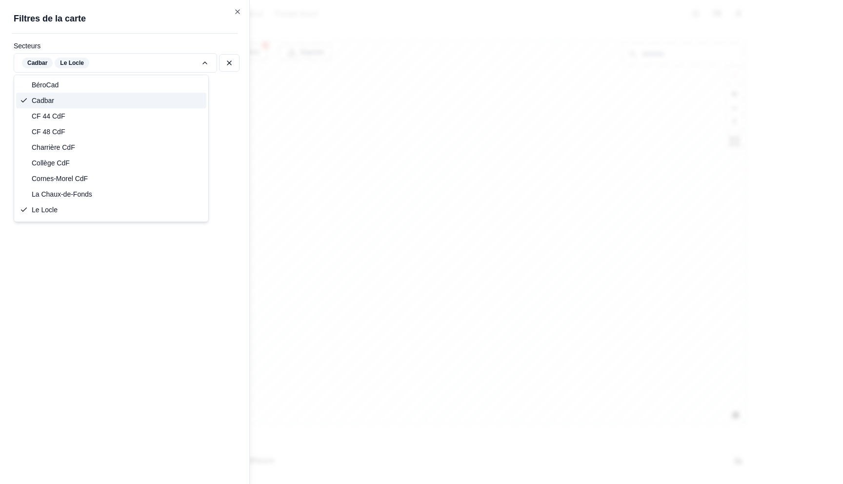
click at [101, 96] on div "Cadbar" at bounding box center [111, 101] width 190 height 16
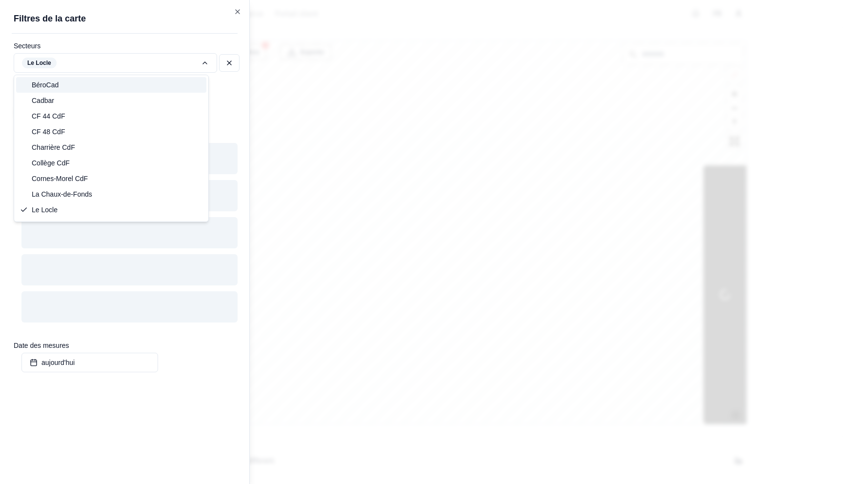
click at [217, 40] on div "Filtres © Mapbox © OpenStreetMap Improve this map Exporter Filtres de la carte …" at bounding box center [482, 233] width 531 height 386
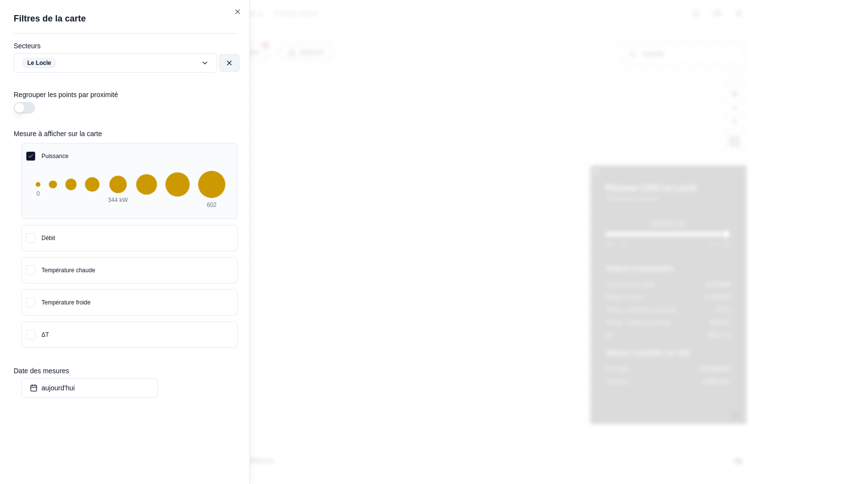
click at [229, 57] on button at bounding box center [229, 63] width 20 height 18
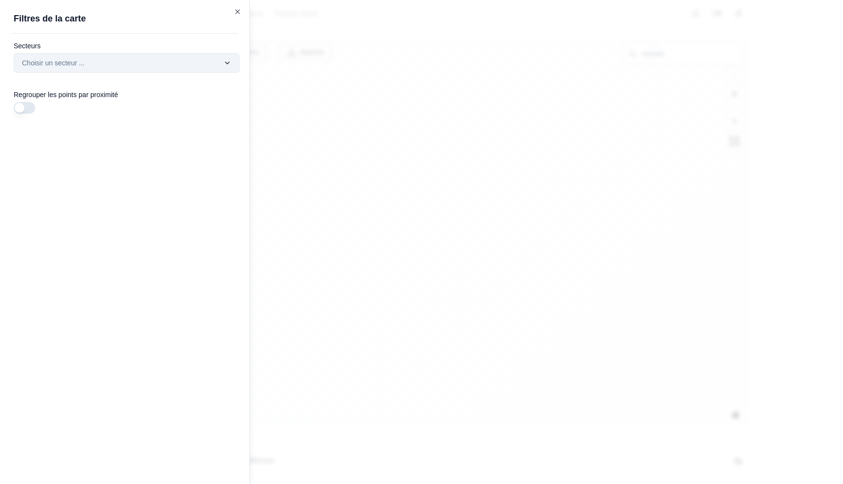
click at [217, 67] on div "Filtres © Mapbox © OpenStreetMap Improve this map Exporter Filtres de la carte …" at bounding box center [482, 233] width 531 height 386
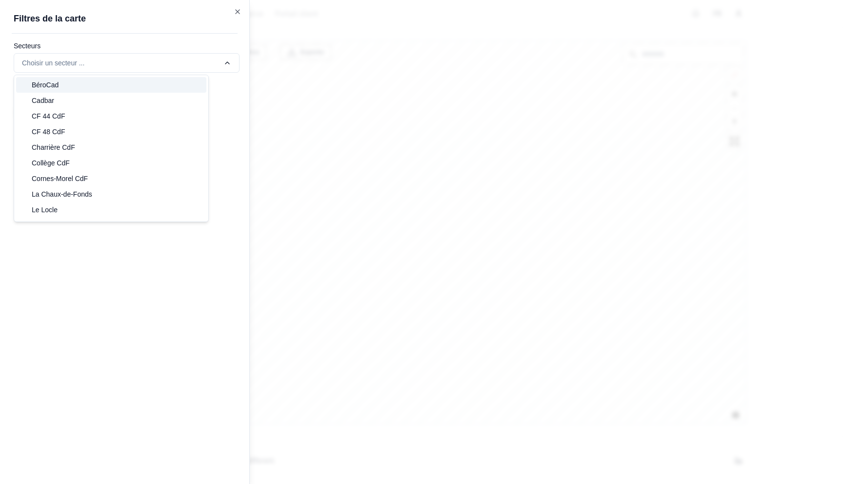
click at [164, 81] on div "BéroCad" at bounding box center [111, 85] width 190 height 16
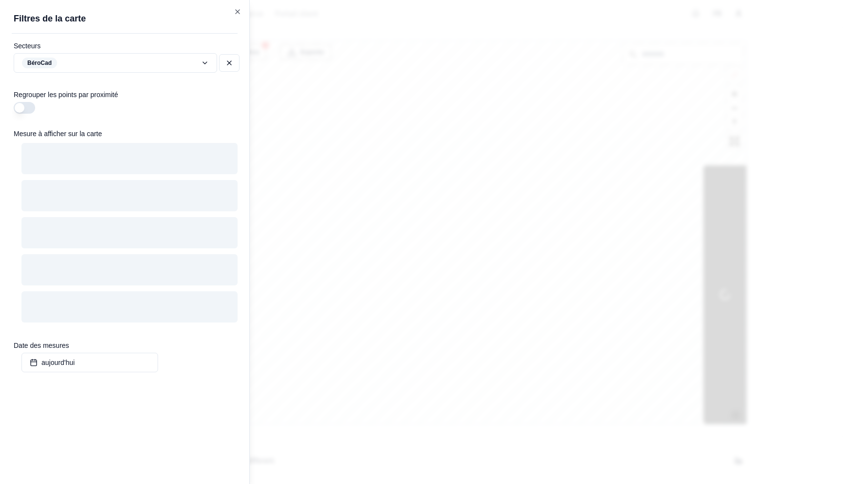
click at [217, 40] on div "Filtres © Mapbox © OpenStreetMap Improve this map Exporter Filtres de la carte …" at bounding box center [482, 233] width 531 height 386
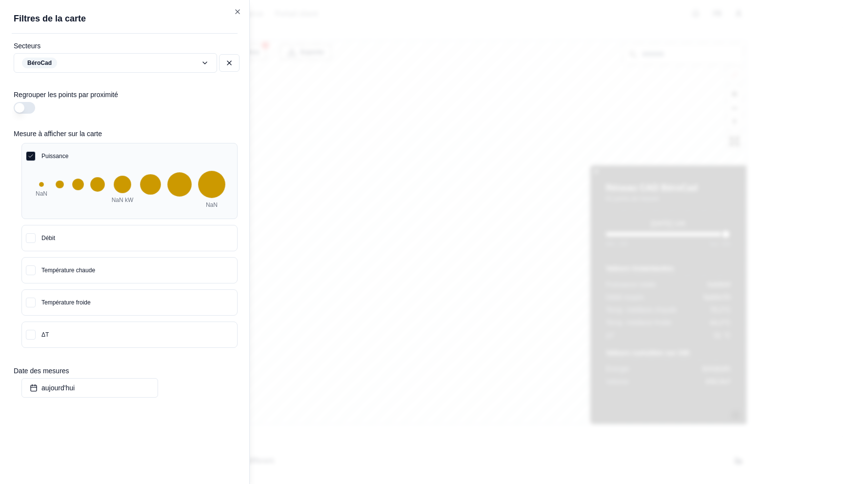
click at [388, 109] on div at bounding box center [421, 242] width 843 height 484
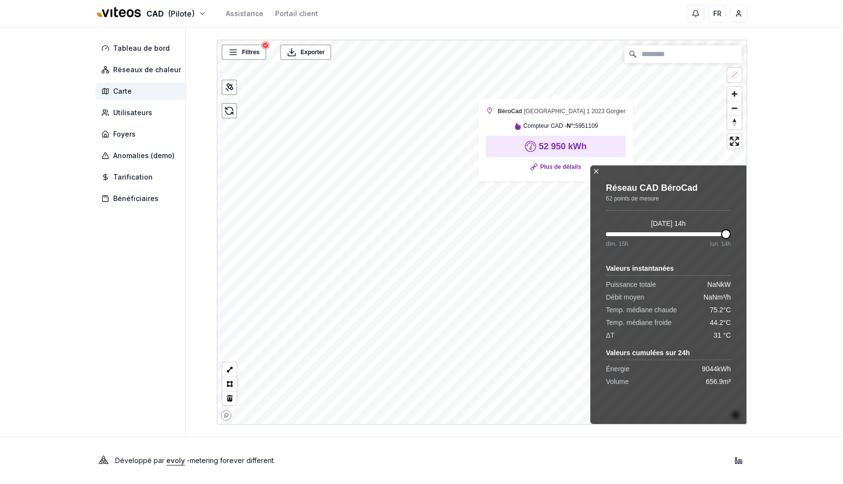
click at [542, 163] on link "Plus de détails" at bounding box center [560, 167] width 41 height 10
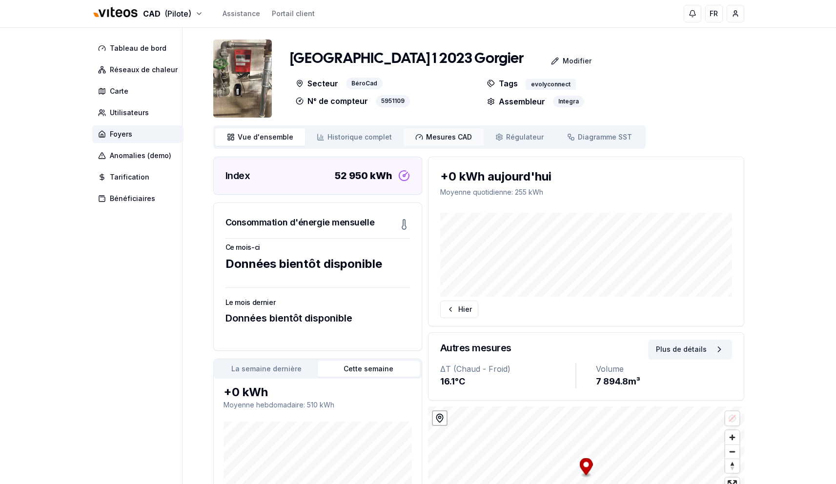
click at [433, 137] on span "Mesures CAD" at bounding box center [449, 137] width 46 height 10
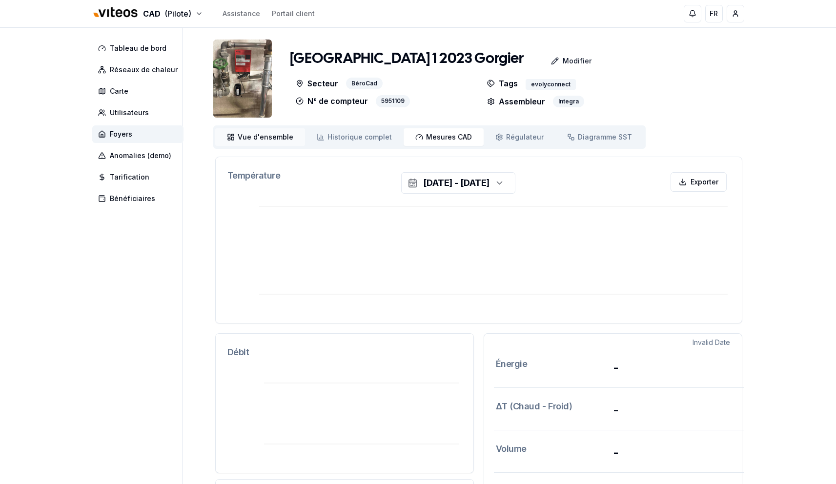
click at [268, 131] on link "Vue d'ensemble ensemble" at bounding box center [260, 137] width 90 height 18
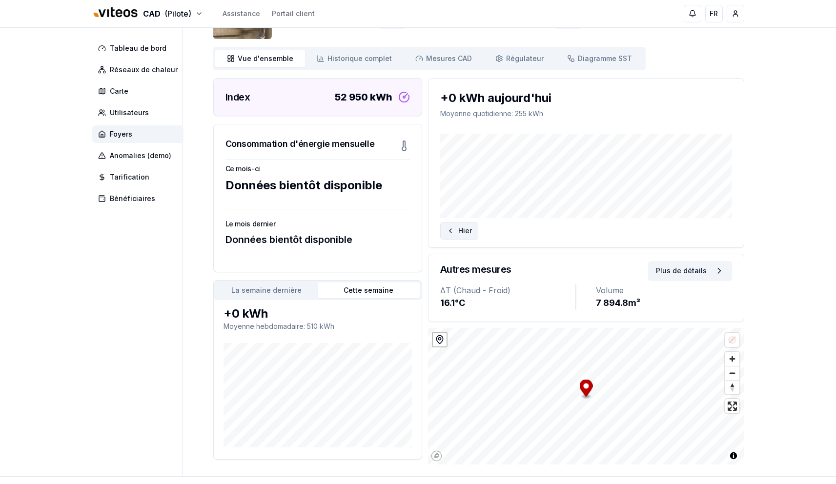
scroll to position [72, 0]
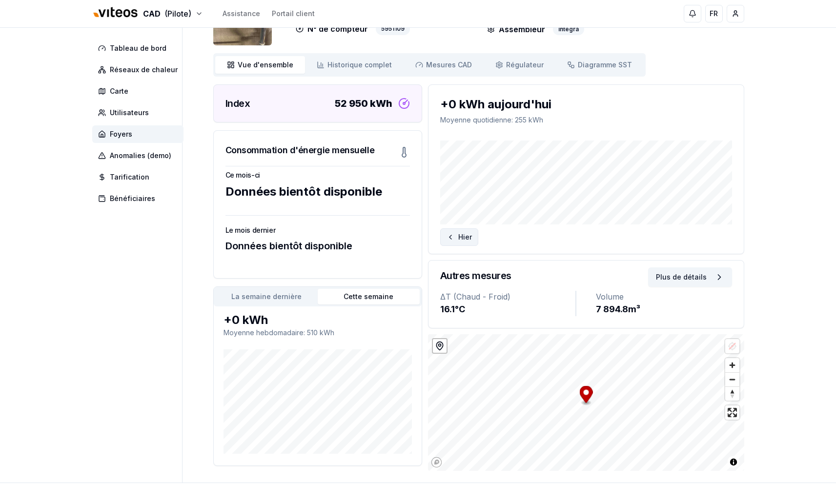
click at [462, 232] on button "Hier" at bounding box center [459, 237] width 38 height 18
click at [378, 69] on span "Historique complet" at bounding box center [359, 65] width 64 height 10
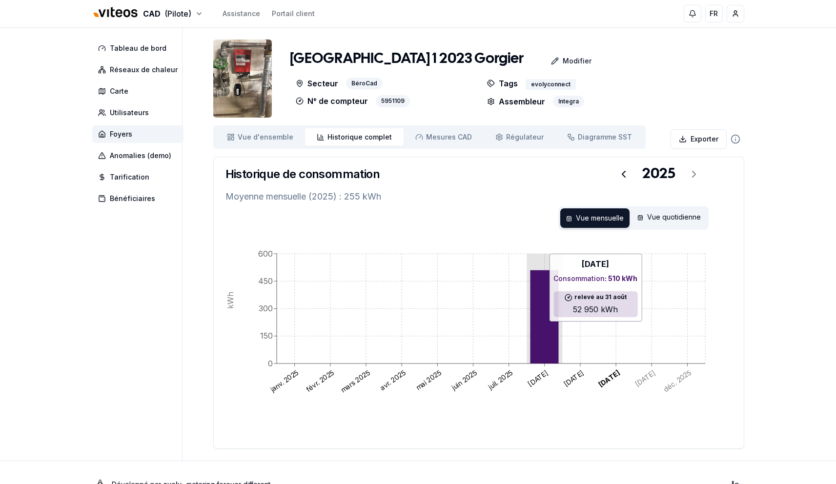
click at [545, 322] on icon at bounding box center [544, 316] width 28 height 93
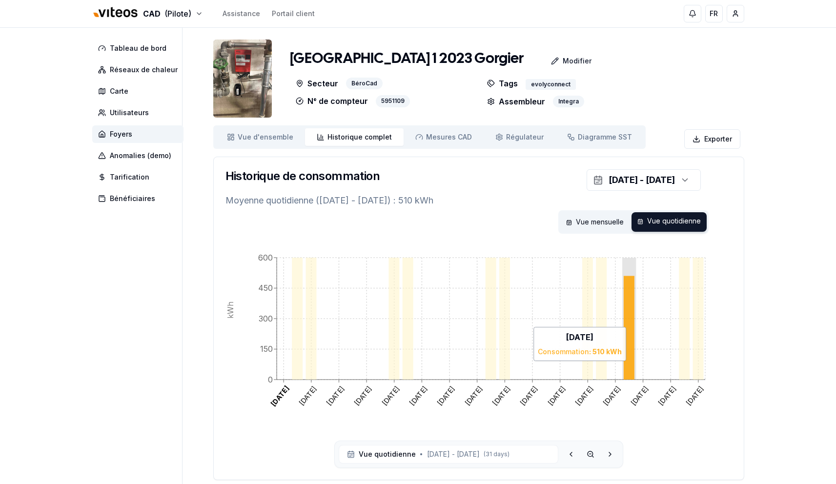
click at [626, 322] on icon at bounding box center [628, 328] width 11 height 104
click at [137, 134] on span "Foyers" at bounding box center [137, 134] width 91 height 18
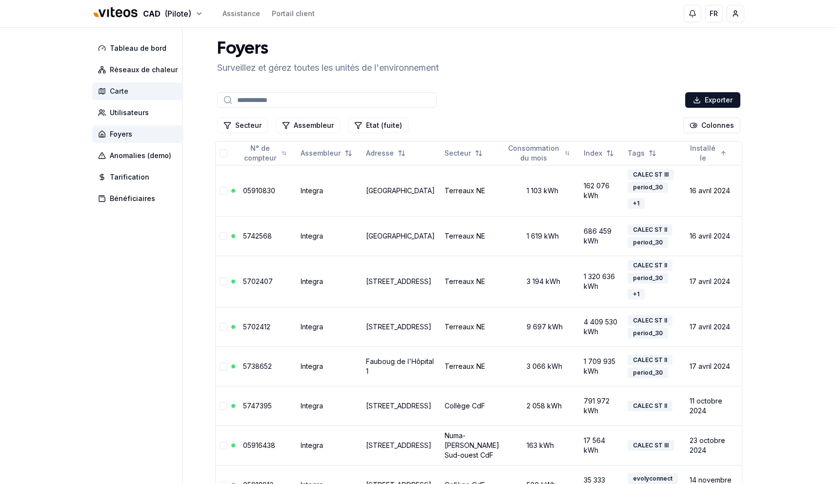
click at [124, 93] on span "Carte" at bounding box center [119, 91] width 19 height 10
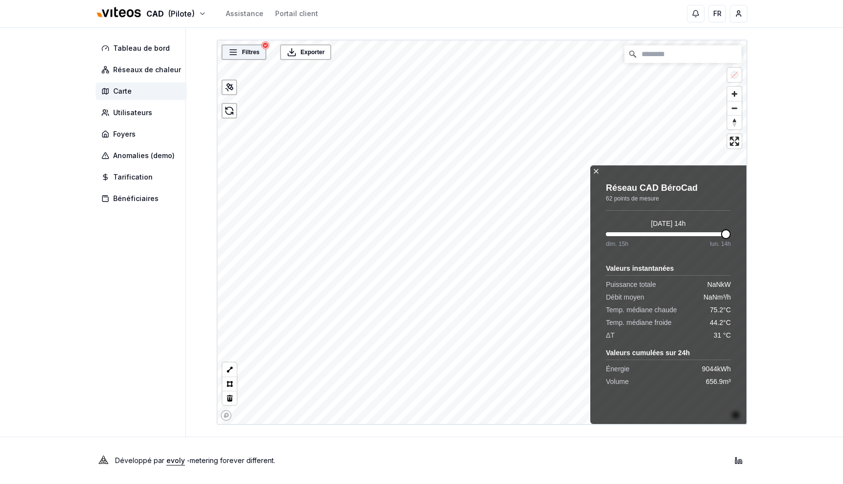
click at [253, 54] on span "Filtres" at bounding box center [251, 52] width 18 height 10
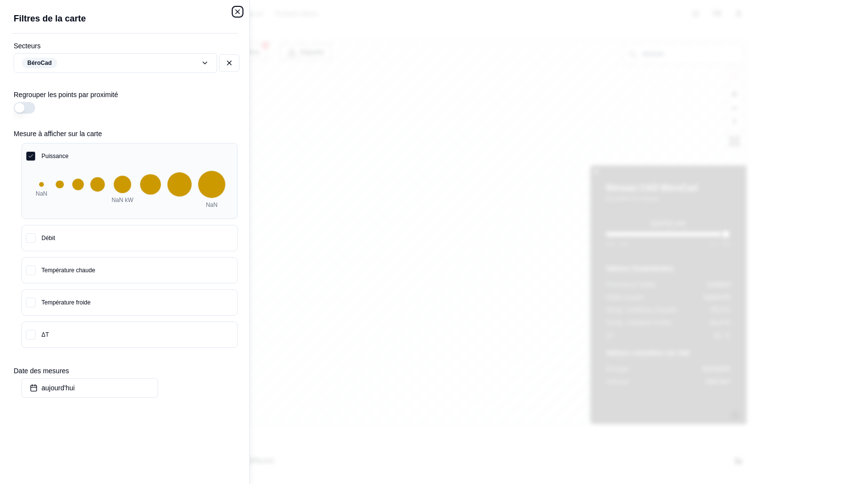
click at [237, 12] on icon "button" at bounding box center [238, 12] width 4 height 4
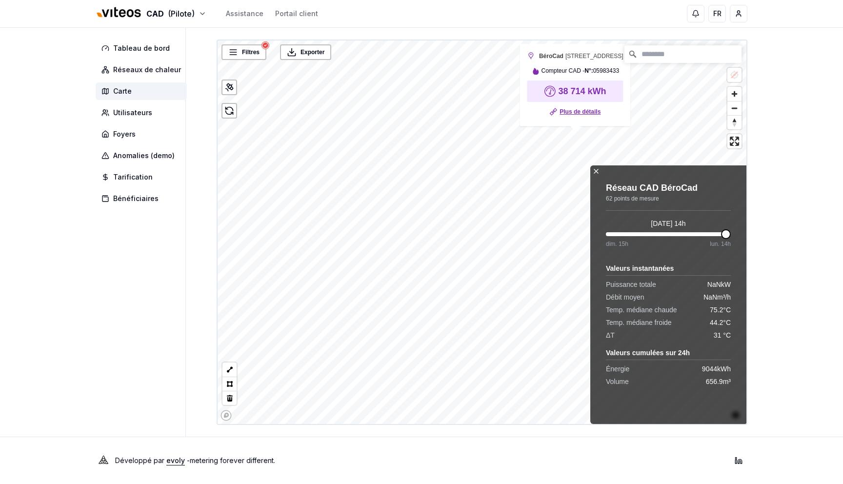
click at [581, 112] on link "Plus de détails" at bounding box center [580, 112] width 41 height 10
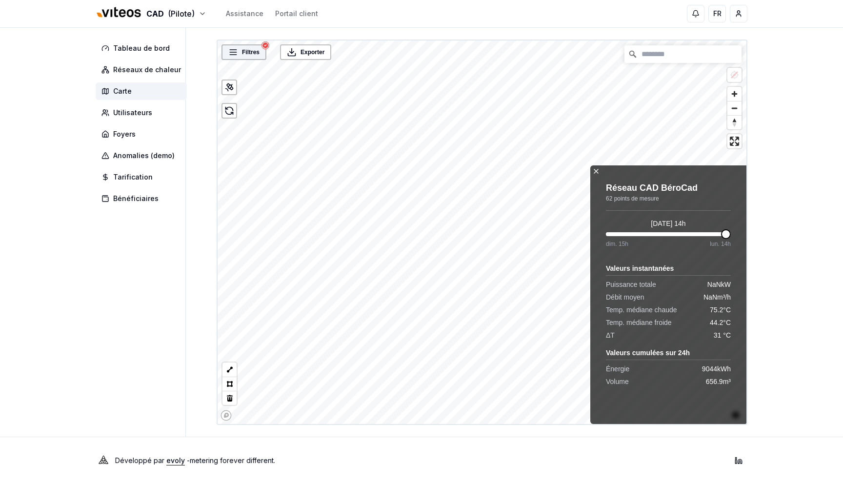
click at [248, 56] on span "Filtres" at bounding box center [251, 52] width 18 height 10
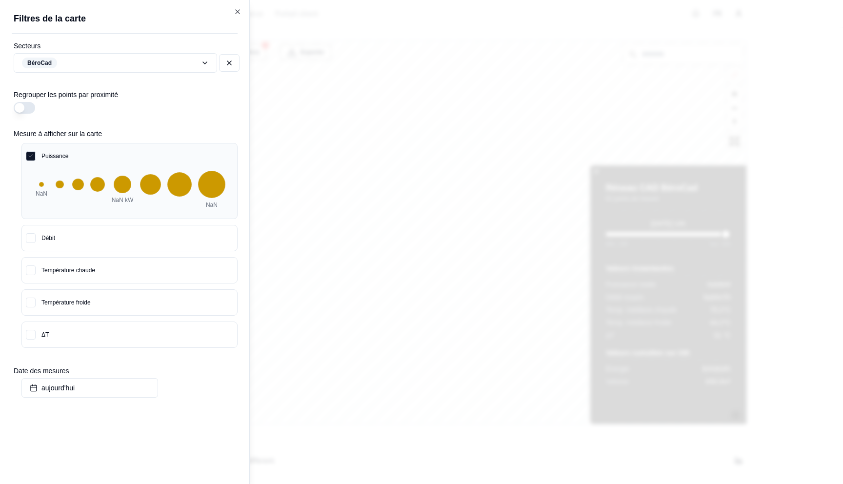
click at [117, 74] on div "Secteurs BéroCad Regrouper les points par proximité Mesure à afficher sur la ca…" at bounding box center [131, 246] width 238 height 411
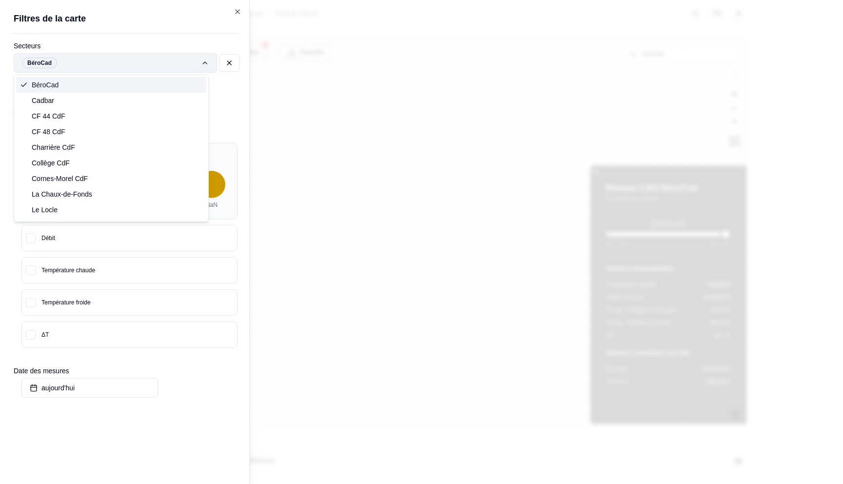
click at [217, 67] on div "Filtres © Mapbox © OpenStreetMap Improve this map Exporter Réseau CAD BéroCad 6…" at bounding box center [482, 233] width 531 height 386
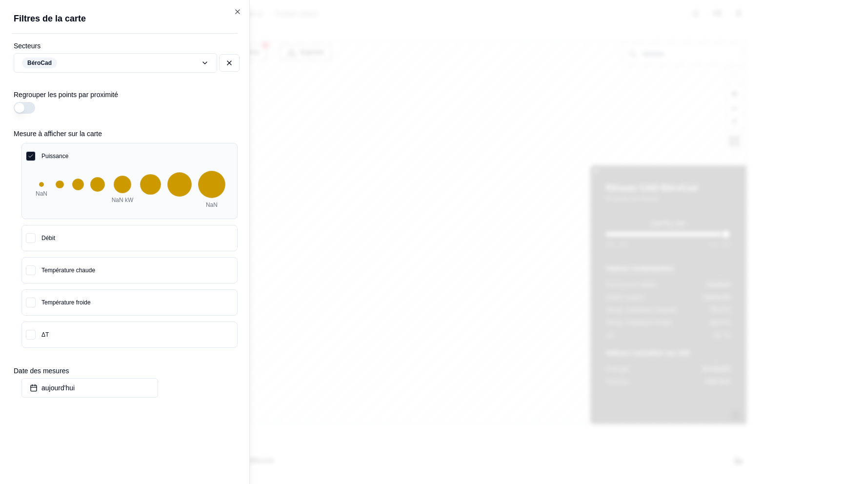
click at [217, 40] on div "Filtres © Mapbox © OpenStreetMap Improve this map Exporter Réseau CAD BéroCad 6…" at bounding box center [482, 233] width 531 height 386
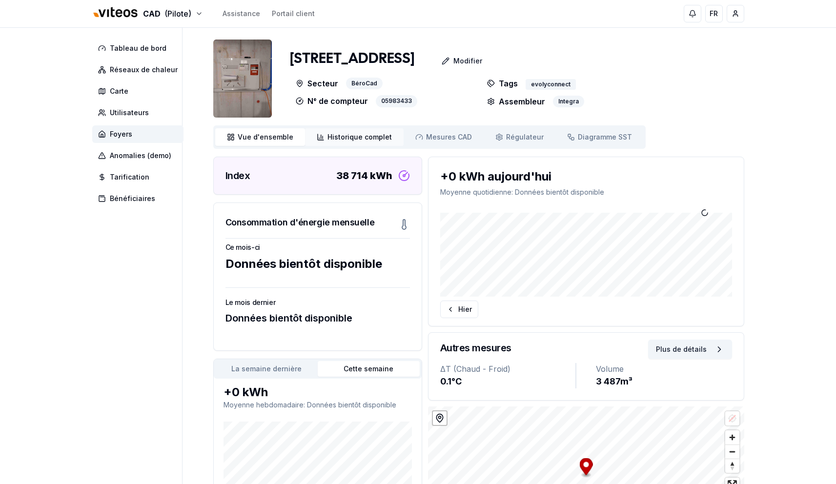
click at [342, 144] on link "Historique complet Historique" at bounding box center [354, 137] width 99 height 18
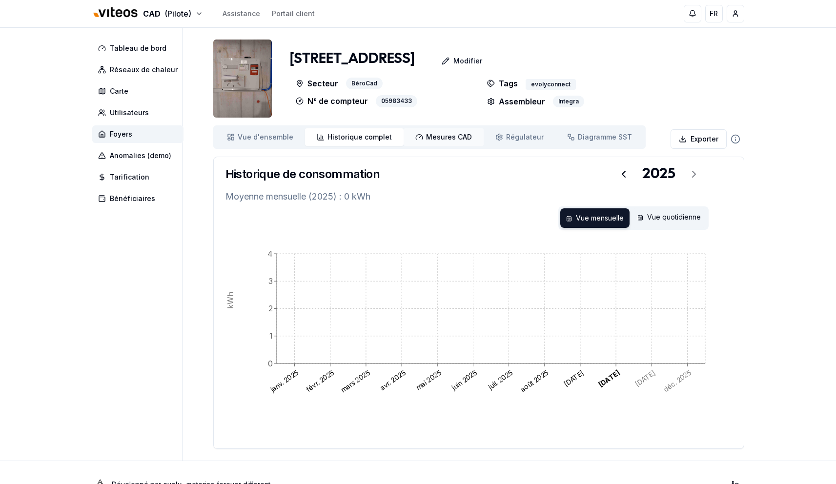
click at [460, 132] on span "Mesures CAD" at bounding box center [449, 137] width 46 height 10
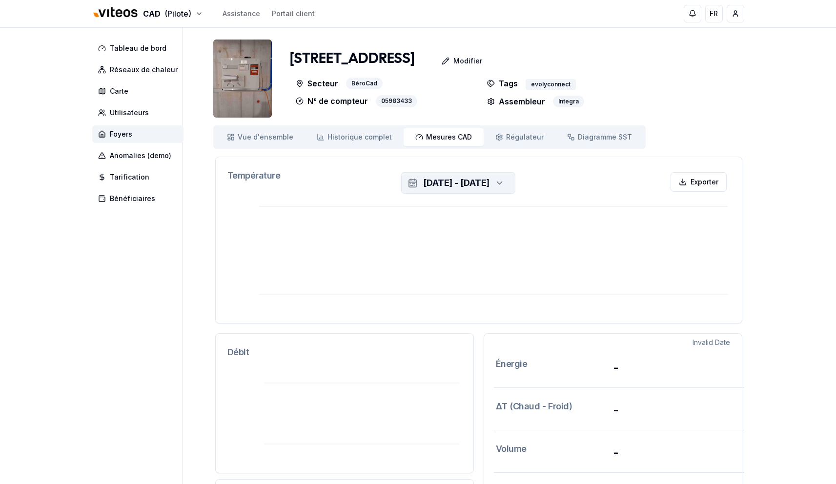
click at [489, 180] on div "[DATE] - [DATE]" at bounding box center [456, 183] width 66 height 14
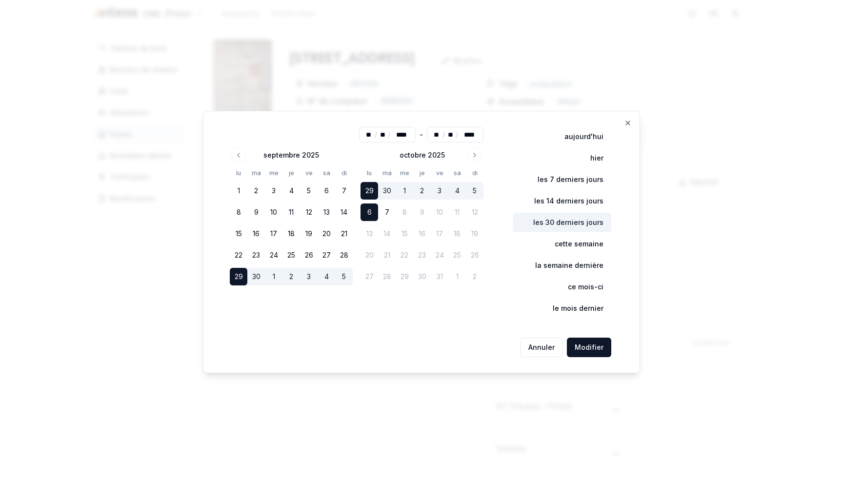
click at [589, 220] on button "les 30 derniers jours" at bounding box center [562, 223] width 99 height 20
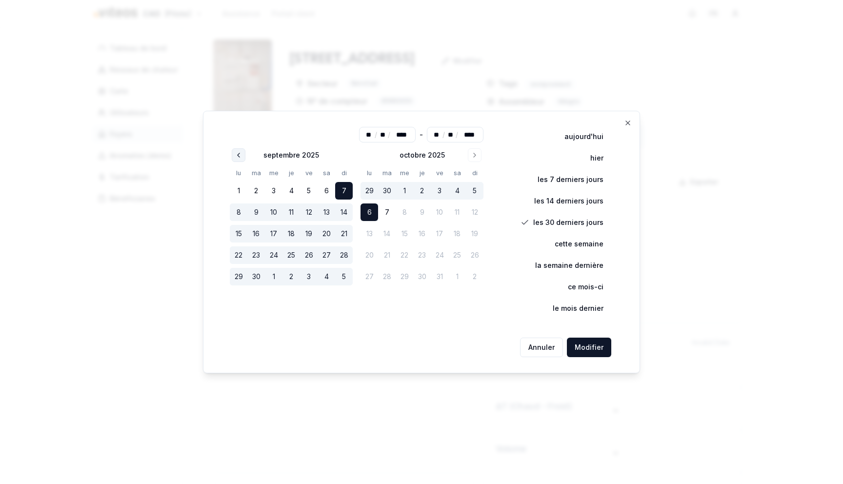
click at [241, 151] on icon "Go to previous month" at bounding box center [239, 155] width 8 height 8
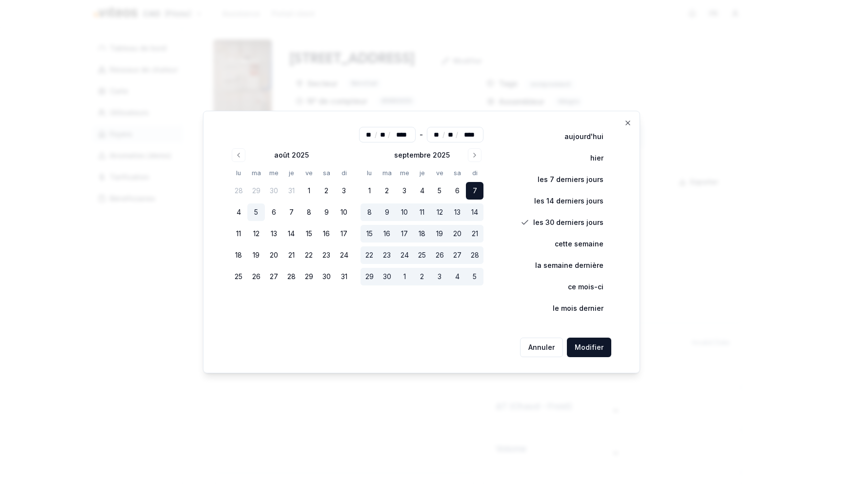
click at [254, 210] on button "5" at bounding box center [256, 213] width 18 height 18
type input "**"
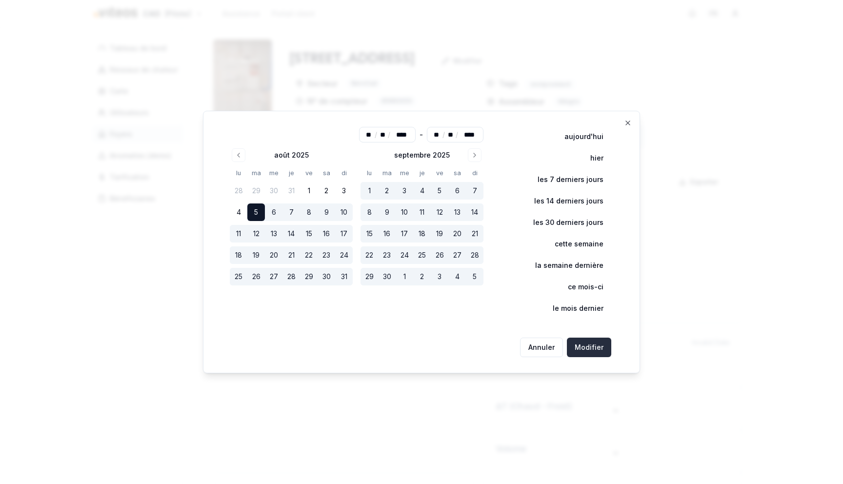
click at [599, 349] on button "Modifier" at bounding box center [589, 348] width 44 height 20
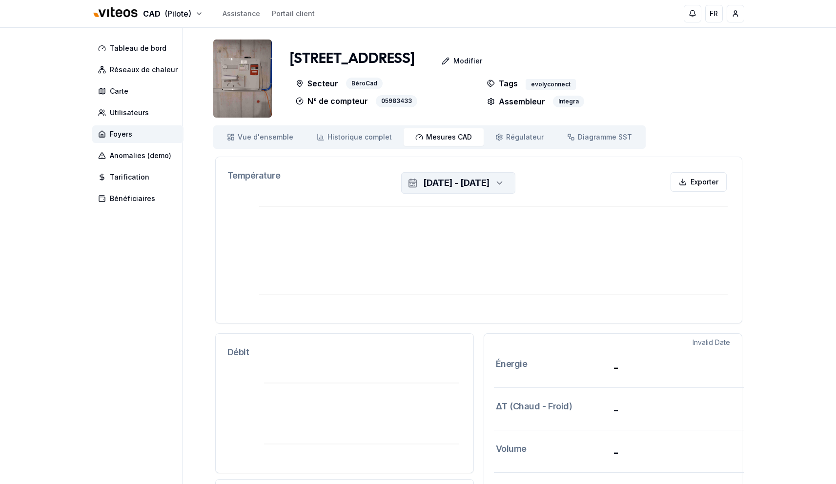
click at [466, 187] on div "[DATE] - [DATE]" at bounding box center [456, 183] width 66 height 14
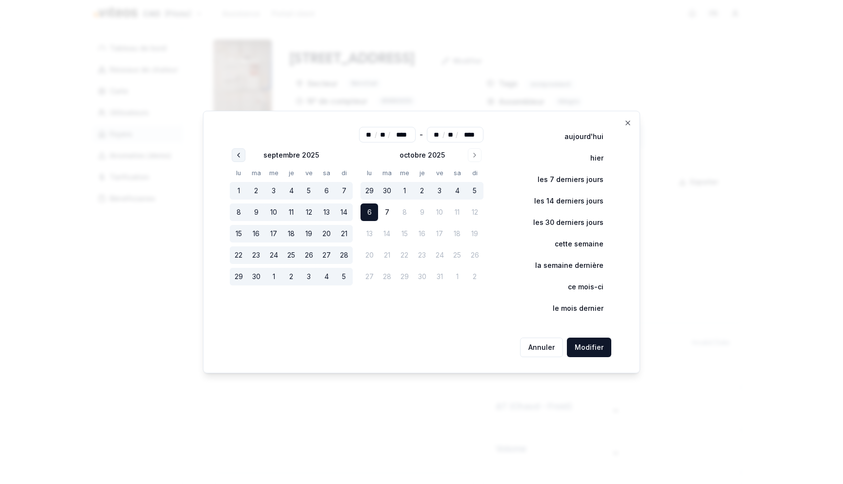
click at [235, 154] on button "Go to previous month" at bounding box center [239, 155] width 14 height 14
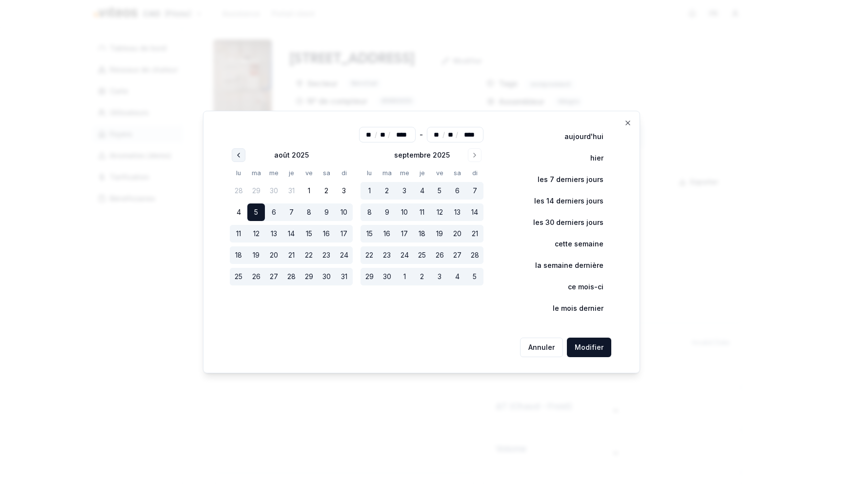
click at [235, 149] on button "Go to previous month" at bounding box center [239, 155] width 14 height 14
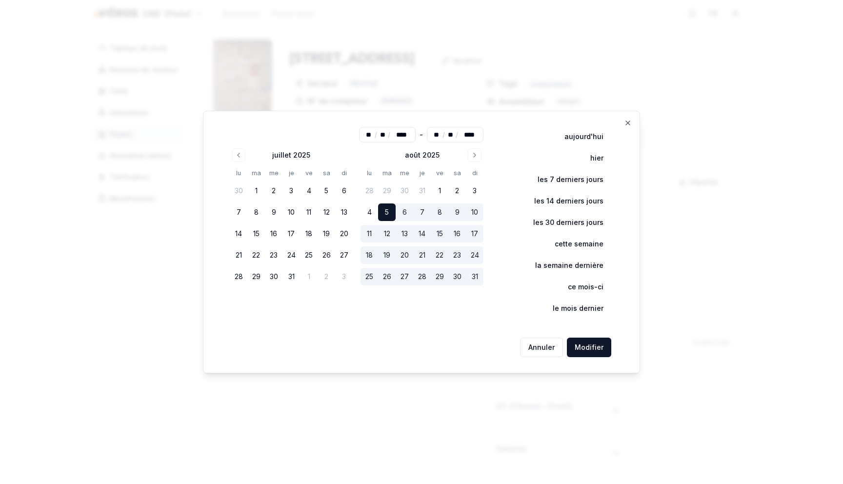
click at [262, 202] on tbody "30 1 2 3 4 5 6 7 8 9 10 11 12 13 14 15 16 17 18 19 20 21 22 23 24 25 26 27 28 2…" at bounding box center [291, 231] width 123 height 107
click at [260, 189] on button "1" at bounding box center [256, 191] width 18 height 18
type input "**"
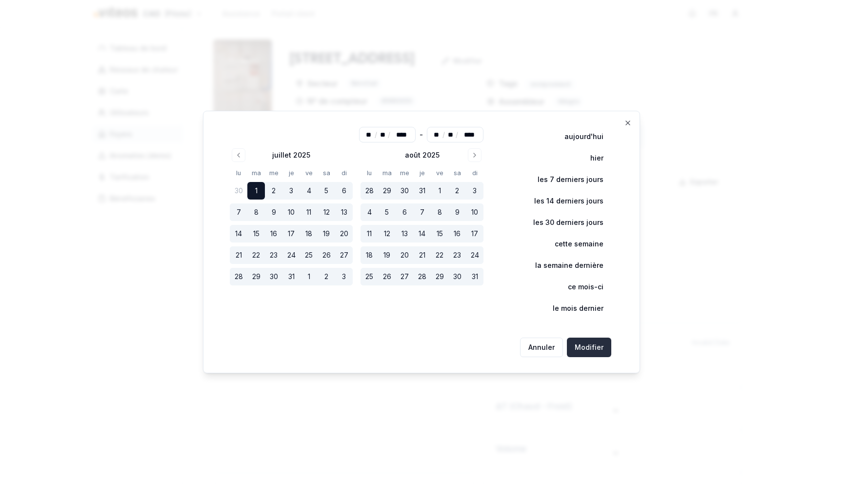
click at [591, 350] on button "Modifier" at bounding box center [589, 348] width 44 height 20
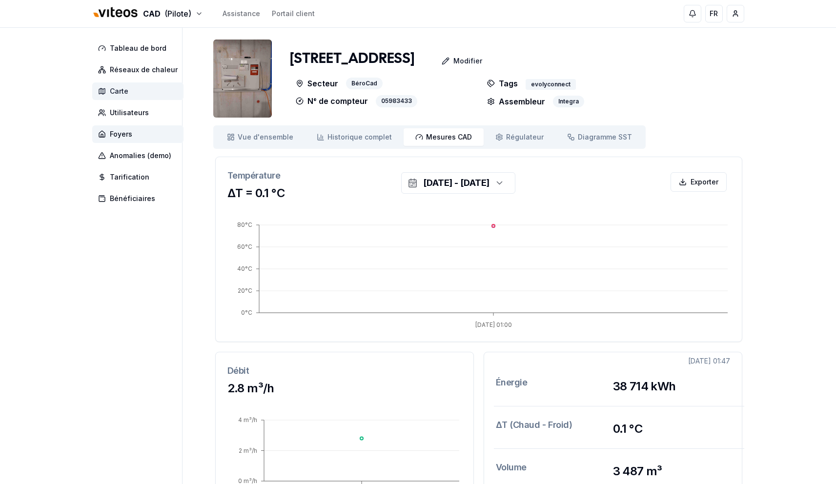
click at [122, 97] on span "Carte" at bounding box center [137, 91] width 91 height 18
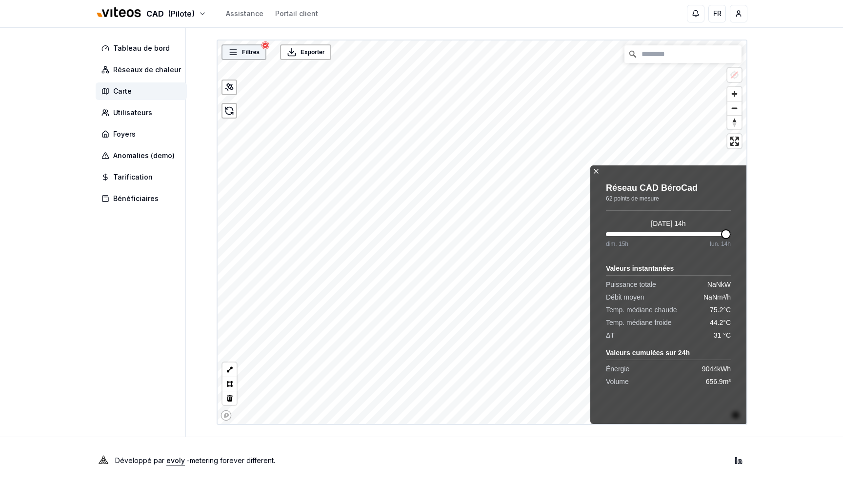
click at [242, 56] on span "Filtres" at bounding box center [251, 52] width 18 height 10
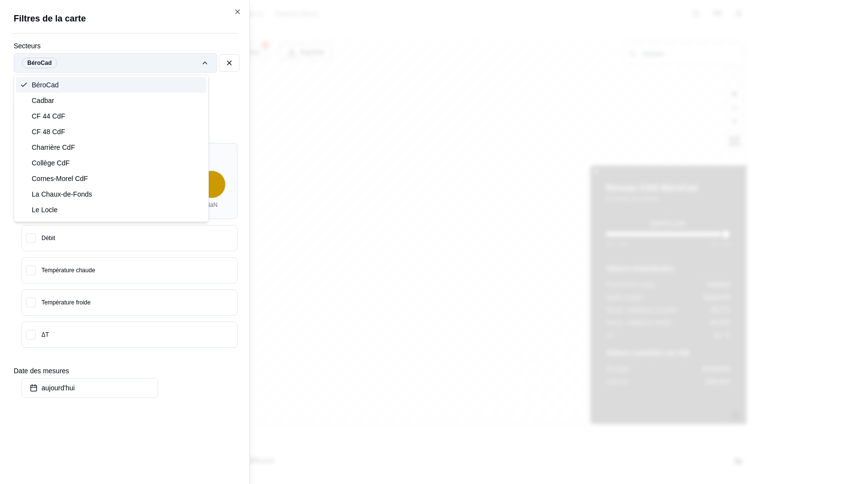
click at [217, 56] on div "Filtres © Mapbox © OpenStreetMap Improve this map Exporter Réseau CAD BéroCad 6…" at bounding box center [482, 233] width 531 height 386
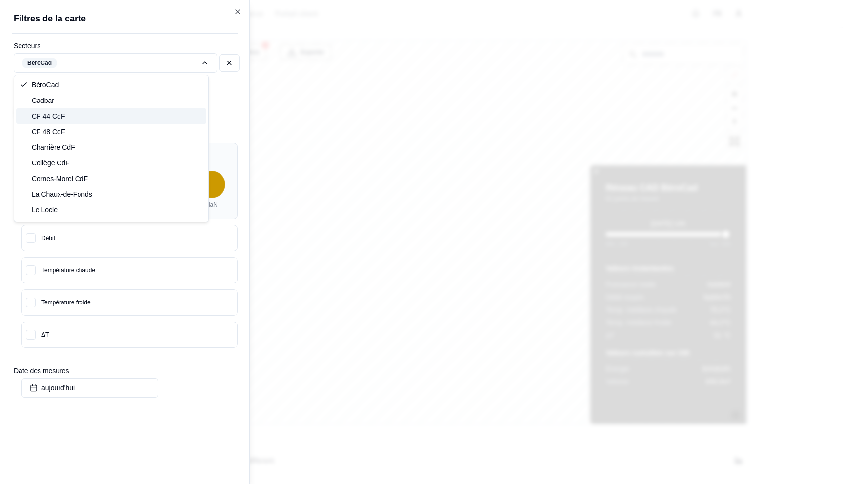
click at [134, 114] on div "CF 44 CdF" at bounding box center [111, 116] width 190 height 16
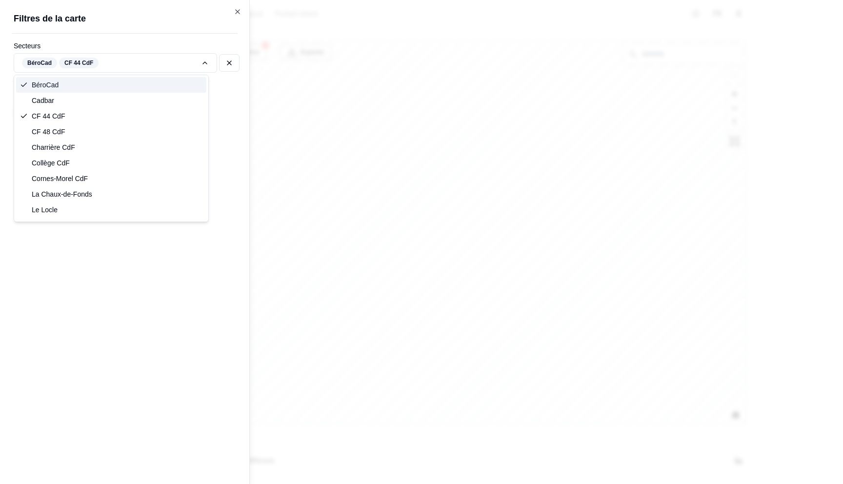
click at [136, 85] on div "BéroCad" at bounding box center [111, 85] width 190 height 16
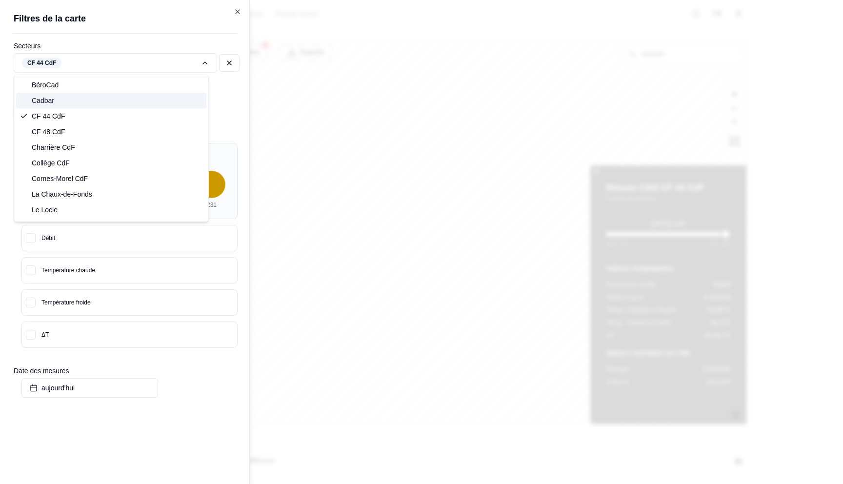
click at [125, 157] on div "Collège CdF" at bounding box center [111, 163] width 190 height 16
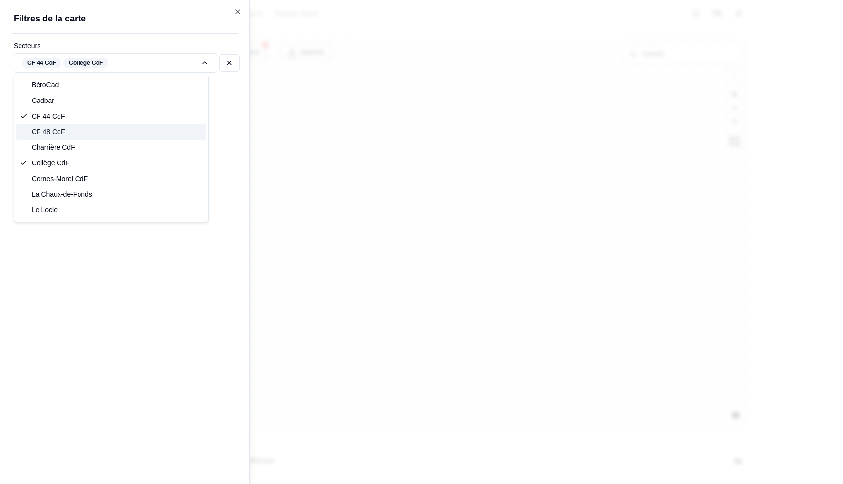
click at [129, 127] on div "CF 48 CdF" at bounding box center [111, 132] width 190 height 16
click at [131, 112] on div "CF 44 CdF" at bounding box center [111, 116] width 190 height 16
click at [102, 106] on div "Cadbar" at bounding box center [111, 101] width 190 height 16
click at [91, 161] on div "Collège CdF" at bounding box center [111, 163] width 190 height 16
click at [98, 187] on div "La Chaux-de-Fonds" at bounding box center [111, 194] width 190 height 16
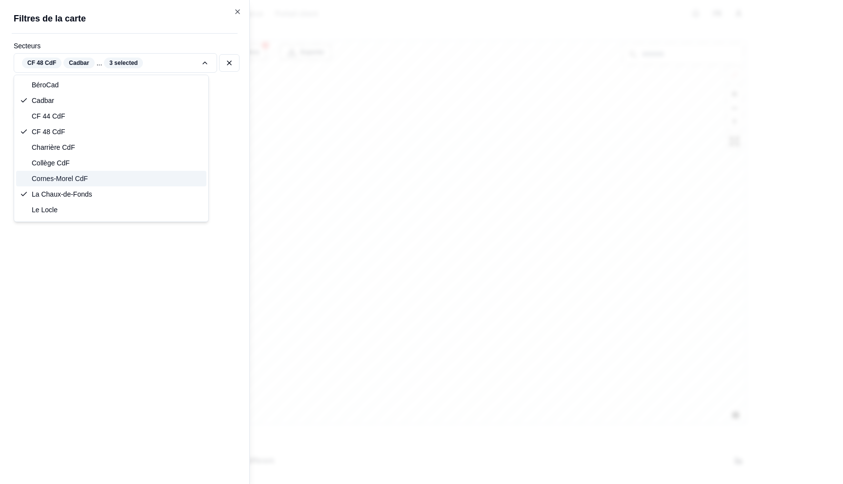
click at [98, 134] on div "CF 48 CdF" at bounding box center [111, 132] width 190 height 16
click at [91, 165] on div "Collège CdF" at bounding box center [111, 163] width 190 height 16
click at [65, 145] on span "Charrière CdF" at bounding box center [53, 148] width 43 height 10
click at [67, 135] on div "CF 48 CdF" at bounding box center [111, 132] width 190 height 16
click at [228, 63] on div "Filtres © Mapbox © OpenStreetMap Improve this map Exporter Filtres de la carte …" at bounding box center [482, 233] width 531 height 386
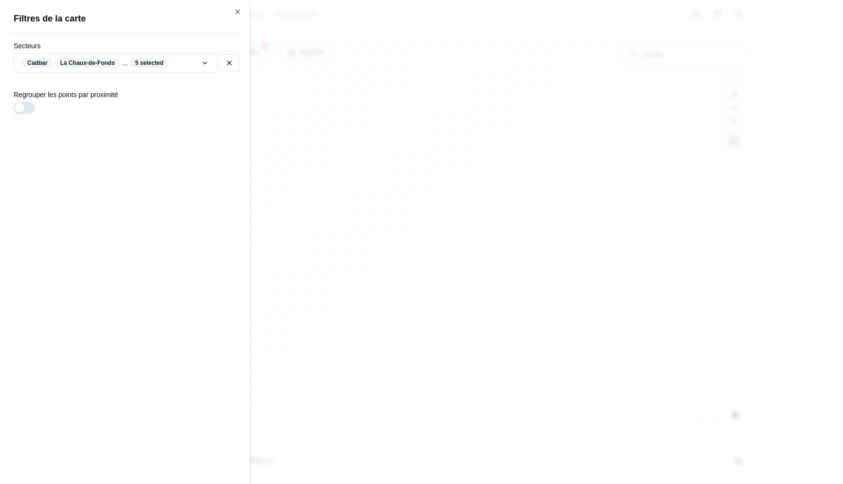
click at [228, 63] on icon at bounding box center [229, 63] width 4 height 4
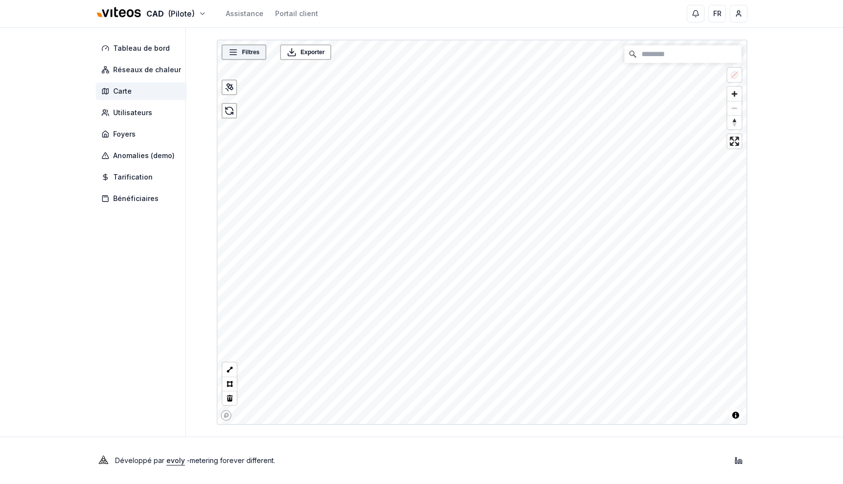
click at [254, 50] on span "Filtres" at bounding box center [251, 52] width 18 height 10
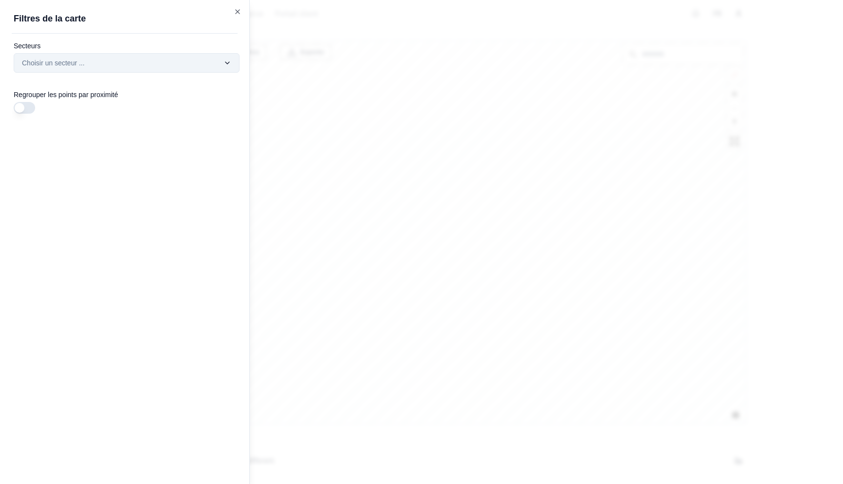
click at [217, 59] on div "Filtres © Mapbox © OpenStreetMap Improve this map Exporter Filtres de la carte …" at bounding box center [482, 233] width 531 height 386
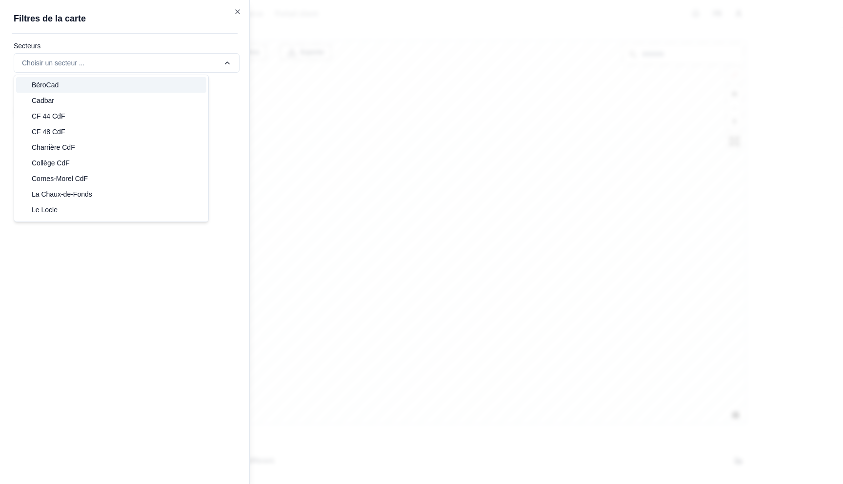
drag, startPoint x: 349, startPoint y: 42, endPoint x: 335, endPoint y: 41, distance: 13.7
click at [349, 41] on div at bounding box center [421, 242] width 843 height 484
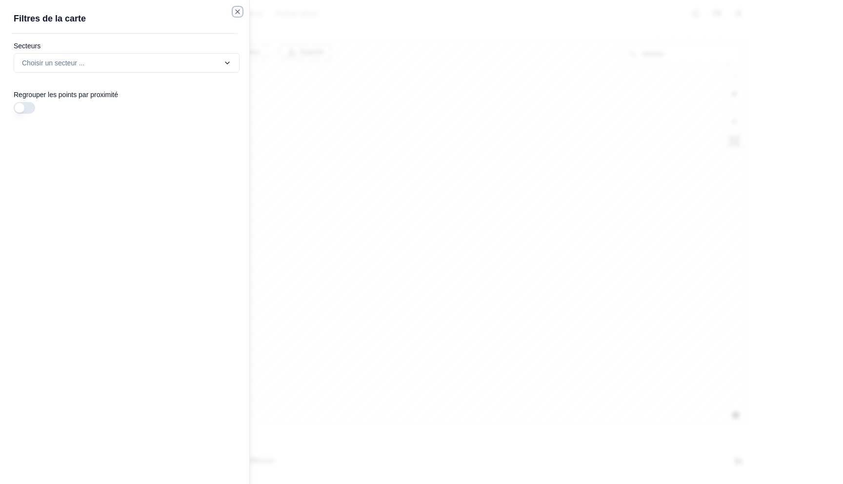
click at [234, 9] on icon "button" at bounding box center [238, 12] width 8 height 8
